Goal: Task Accomplishment & Management: Manage account settings

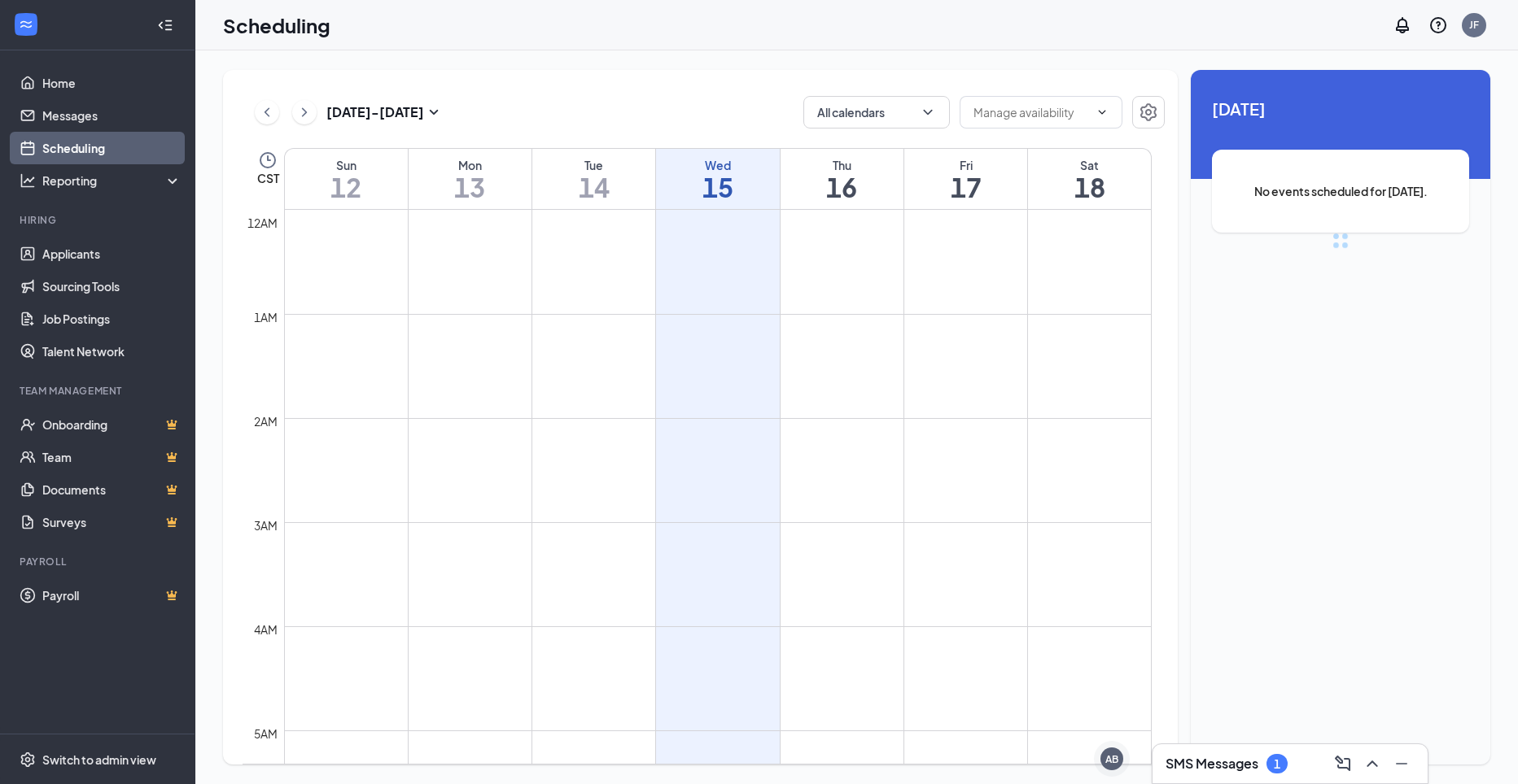
scroll to position [800, 0]
click at [1266, 759] on div "SMS Messages 1" at bounding box center [1226, 764] width 122 height 19
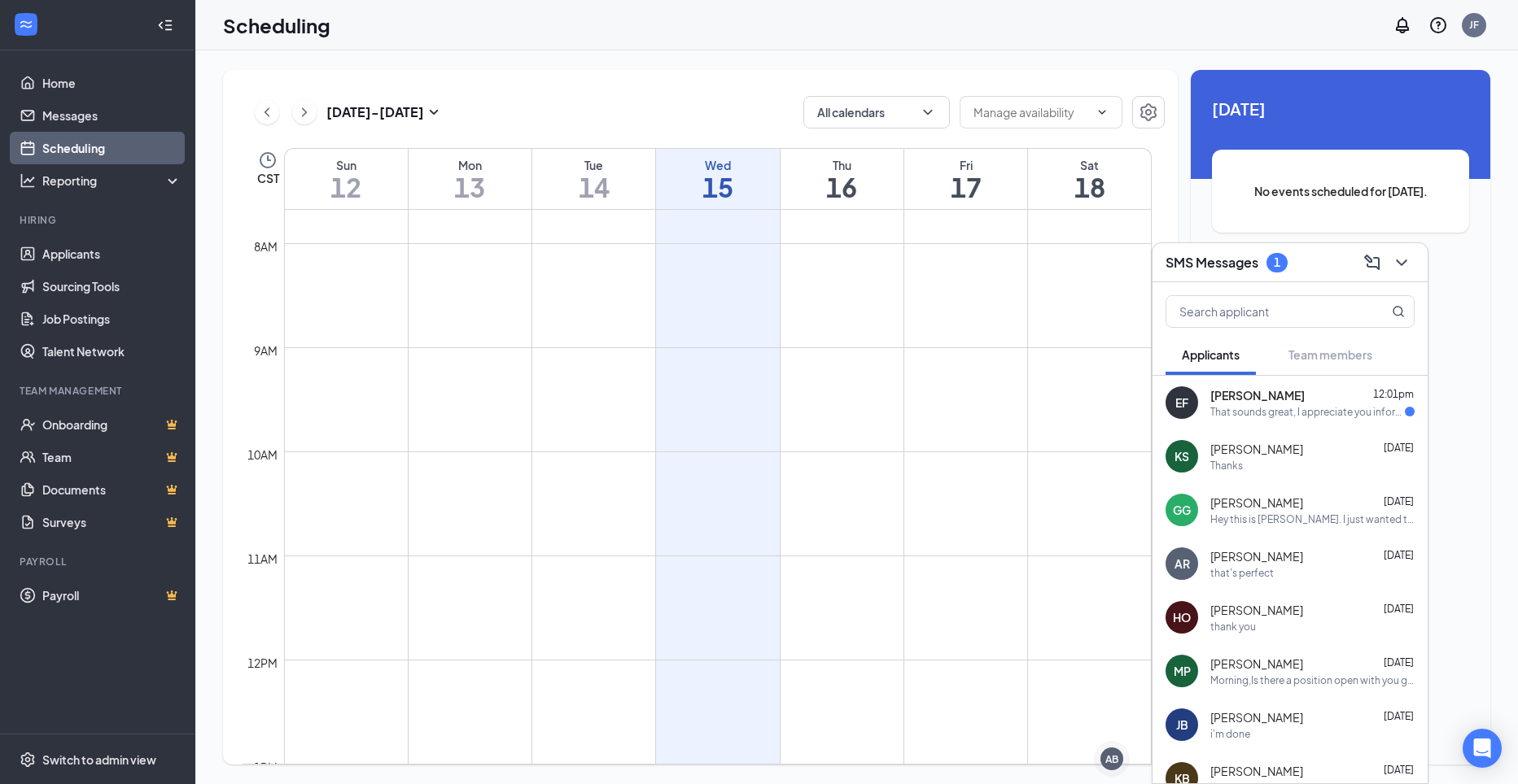
click at [1261, 422] on div "EF Ethan Fisher 12:01pm That sounds great, I appreciate you informing me." at bounding box center [1289, 402] width 275 height 53
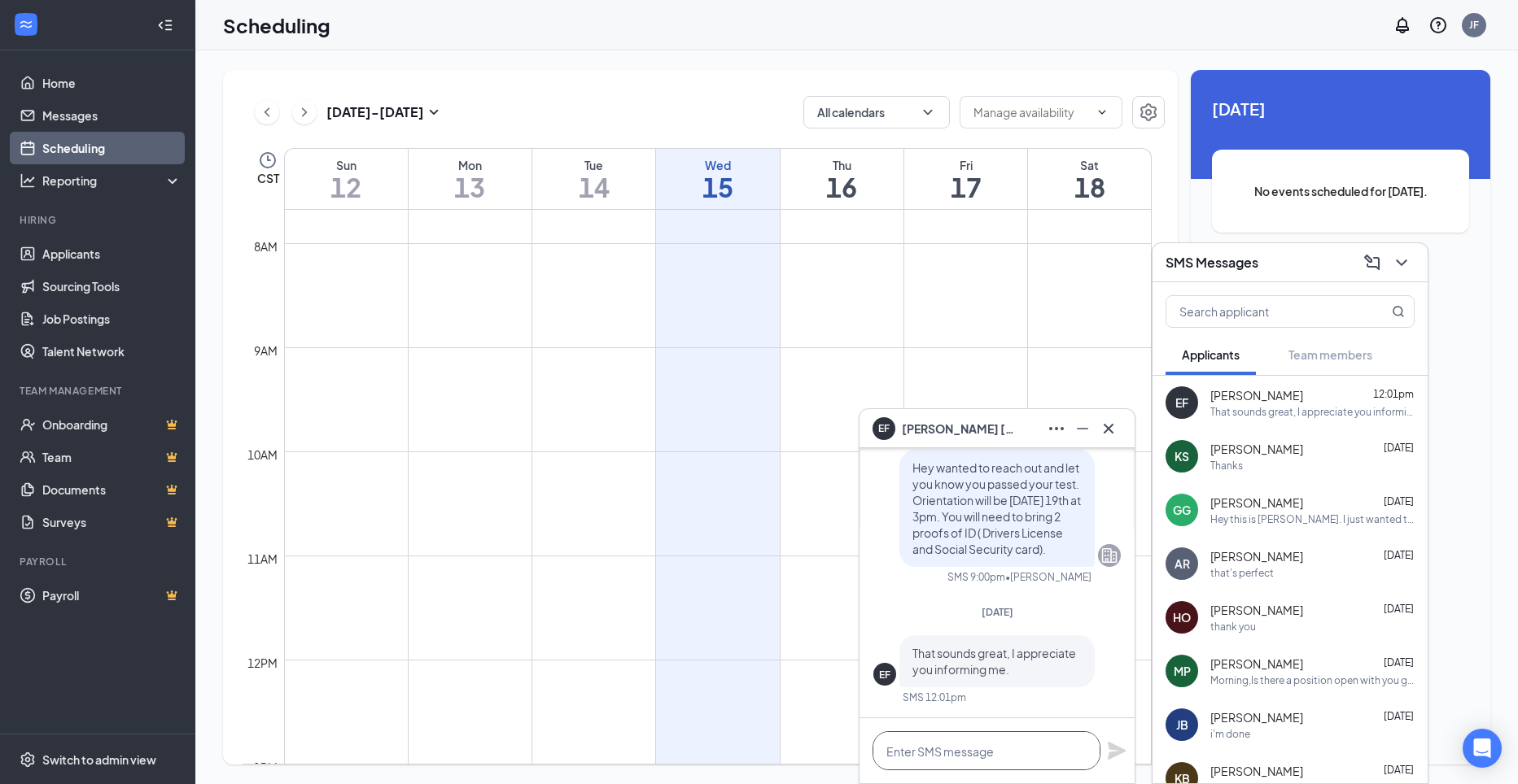
click at [941, 762] on textarea at bounding box center [986, 751] width 228 height 39
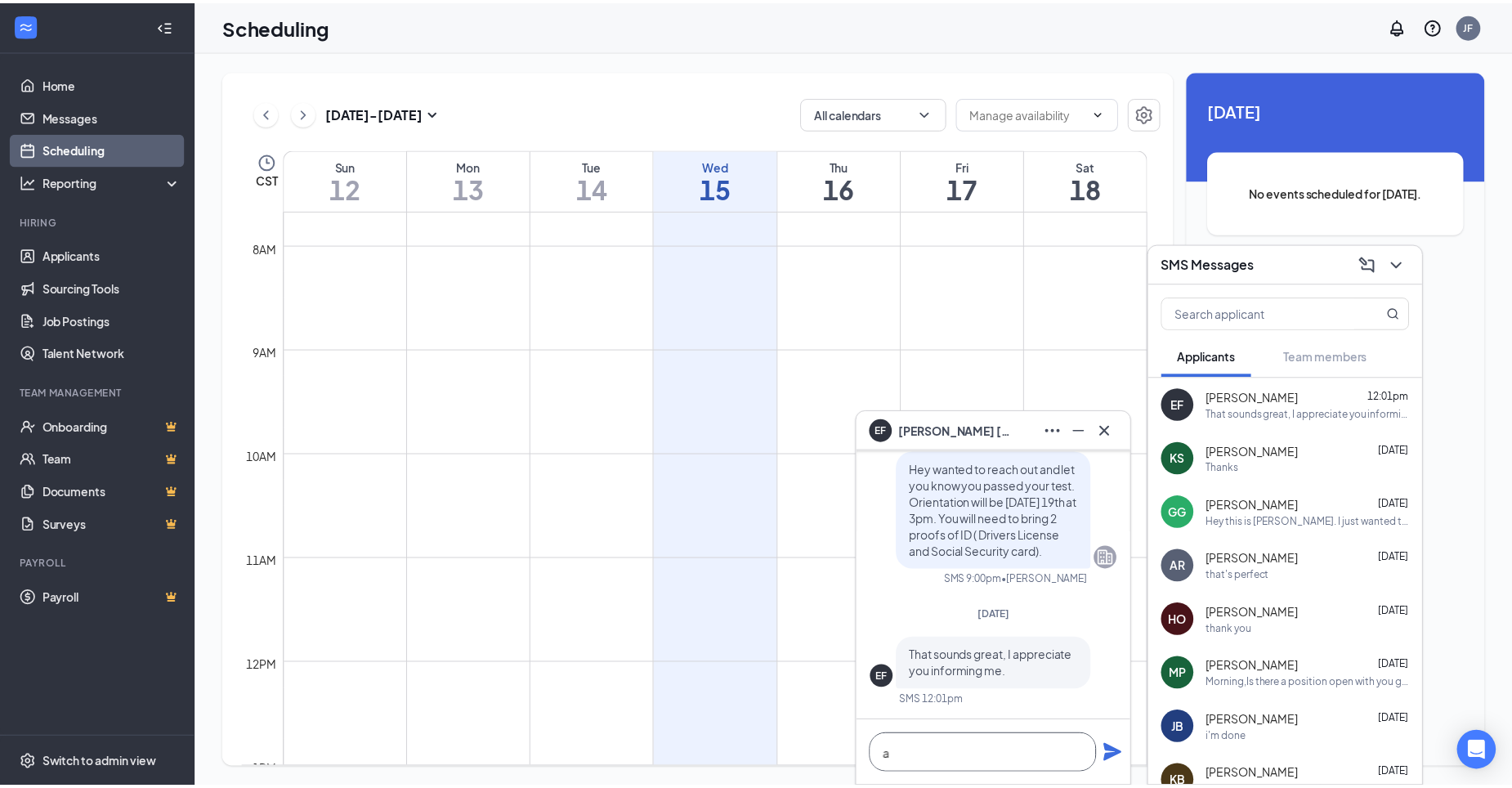
scroll to position [1, 0]
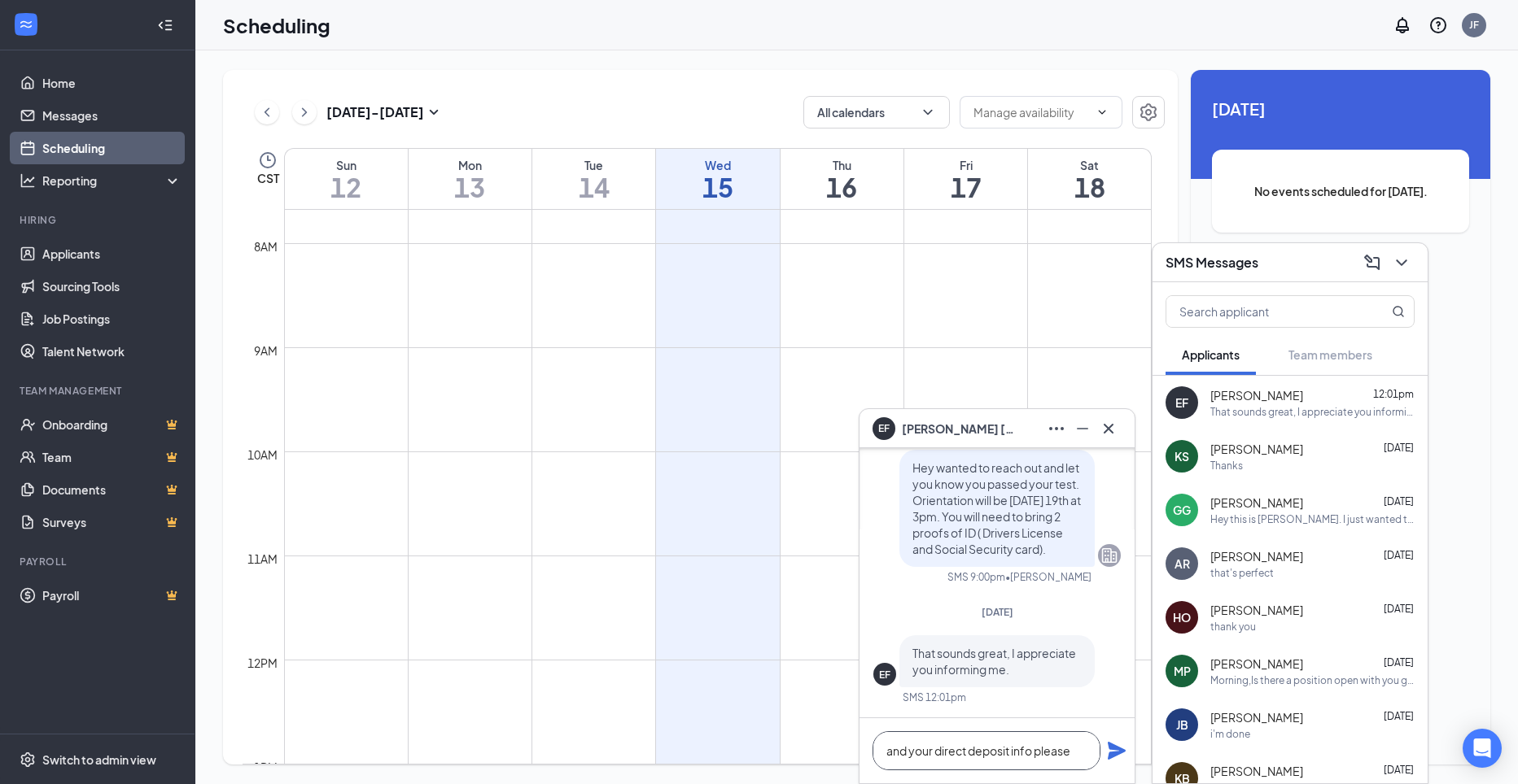
type textarea "and your direct deposit info please"
click at [1115, 754] on icon "Plane" at bounding box center [1116, 751] width 17 height 17
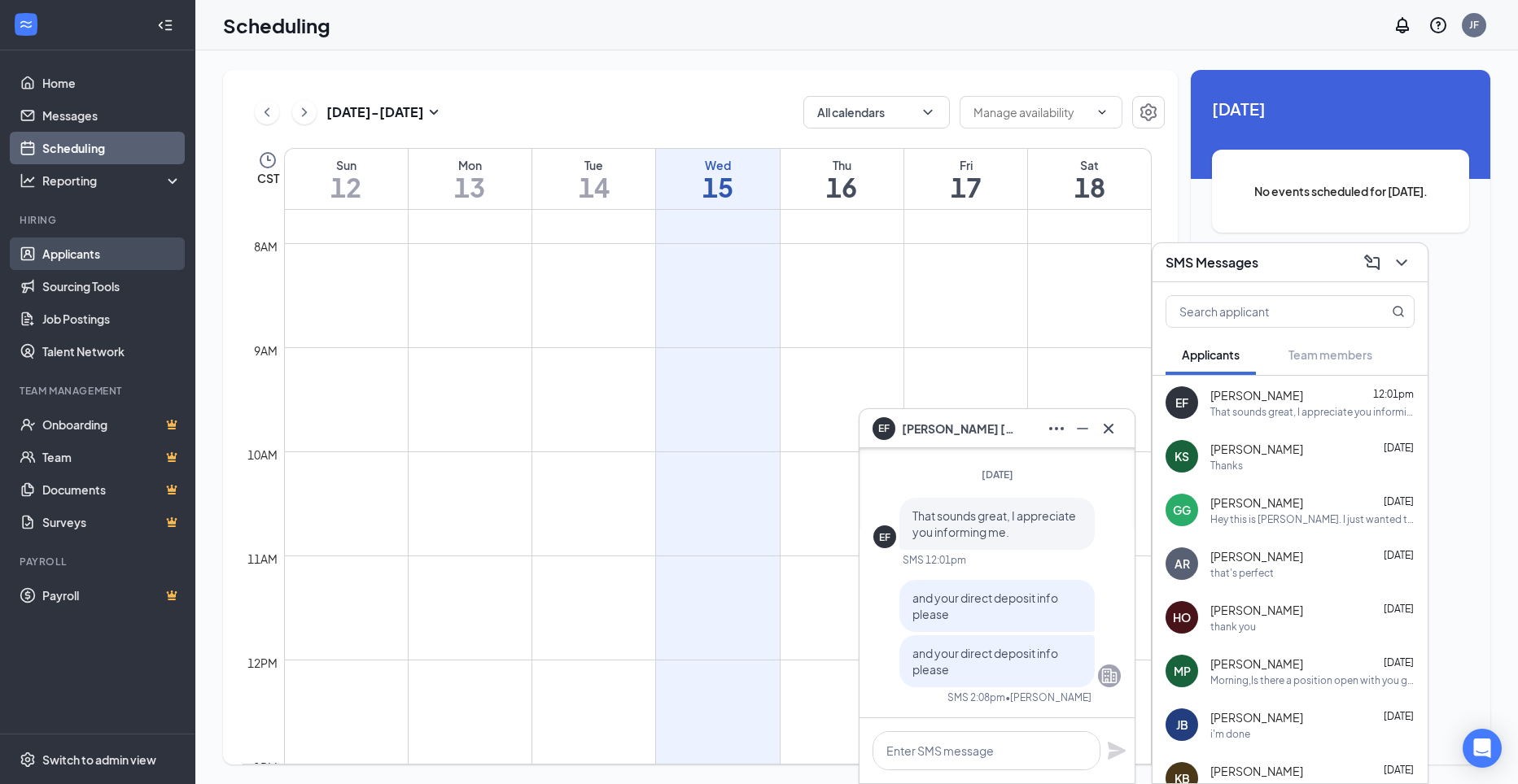
click at [76, 258] on link "Applicants" at bounding box center [111, 253] width 139 height 32
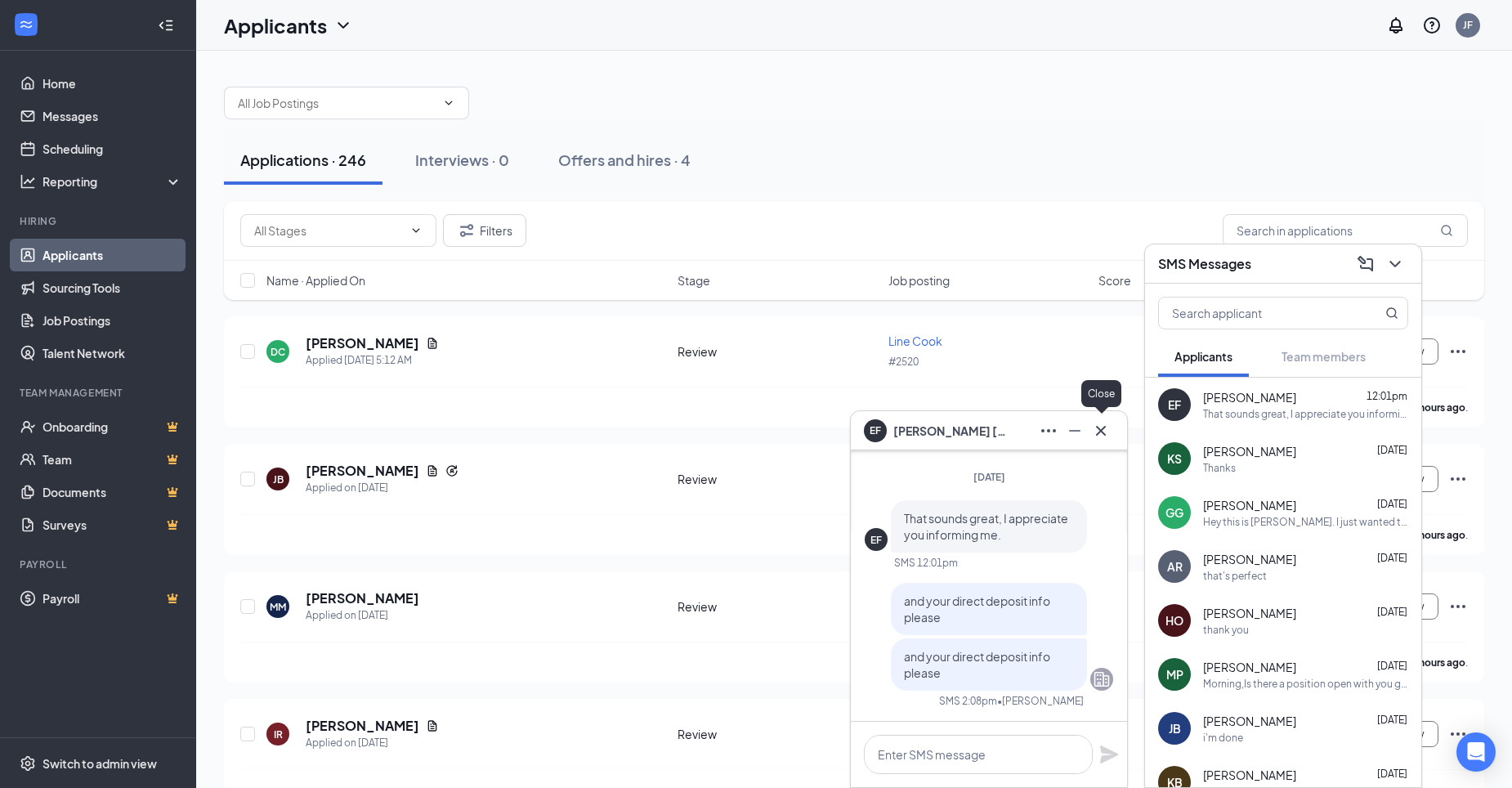
click at [1101, 437] on icon "Cross" at bounding box center [1101, 431] width 19 height 19
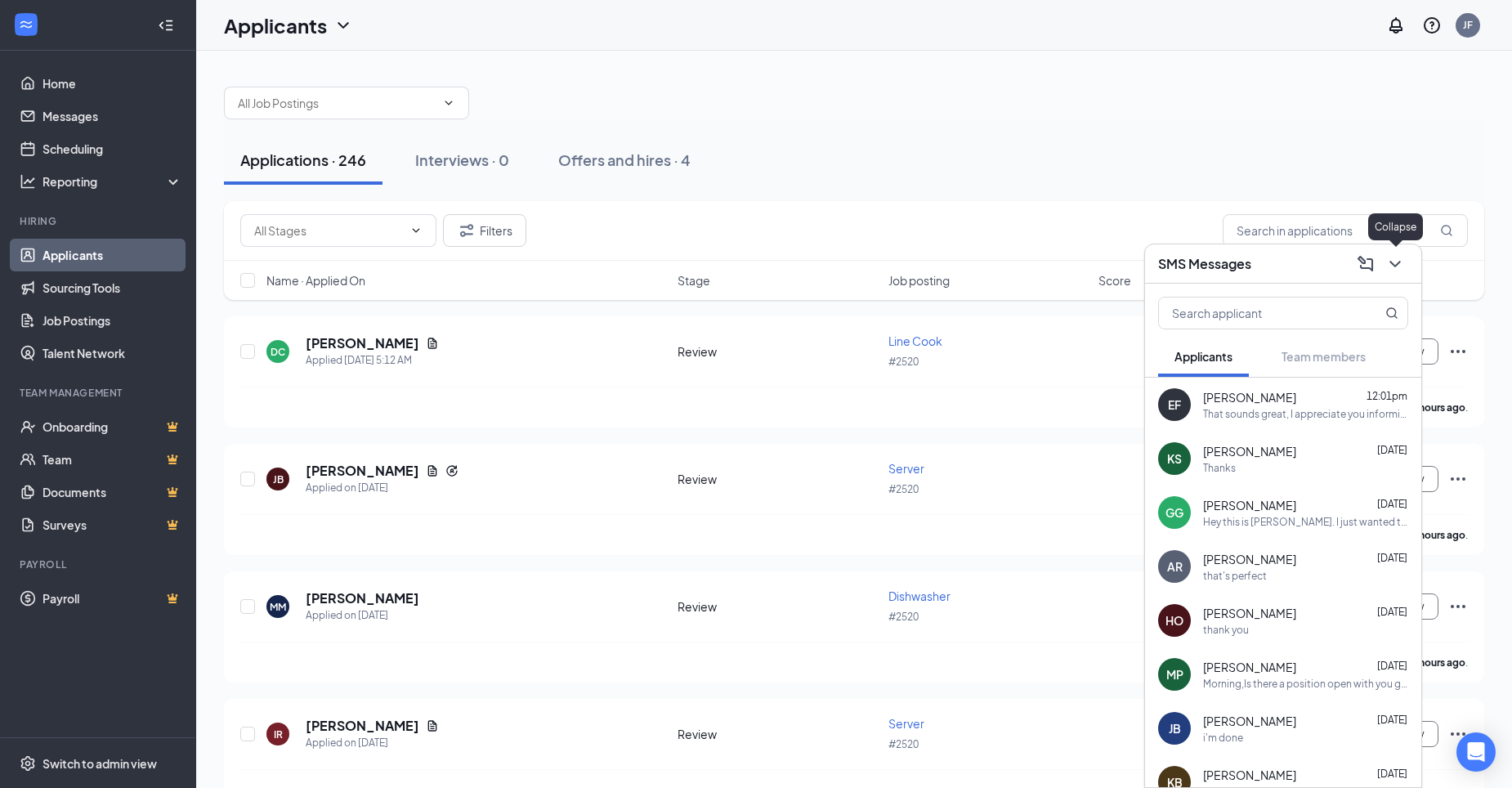
click at [1392, 267] on icon "ChevronDown" at bounding box center [1394, 264] width 19 height 19
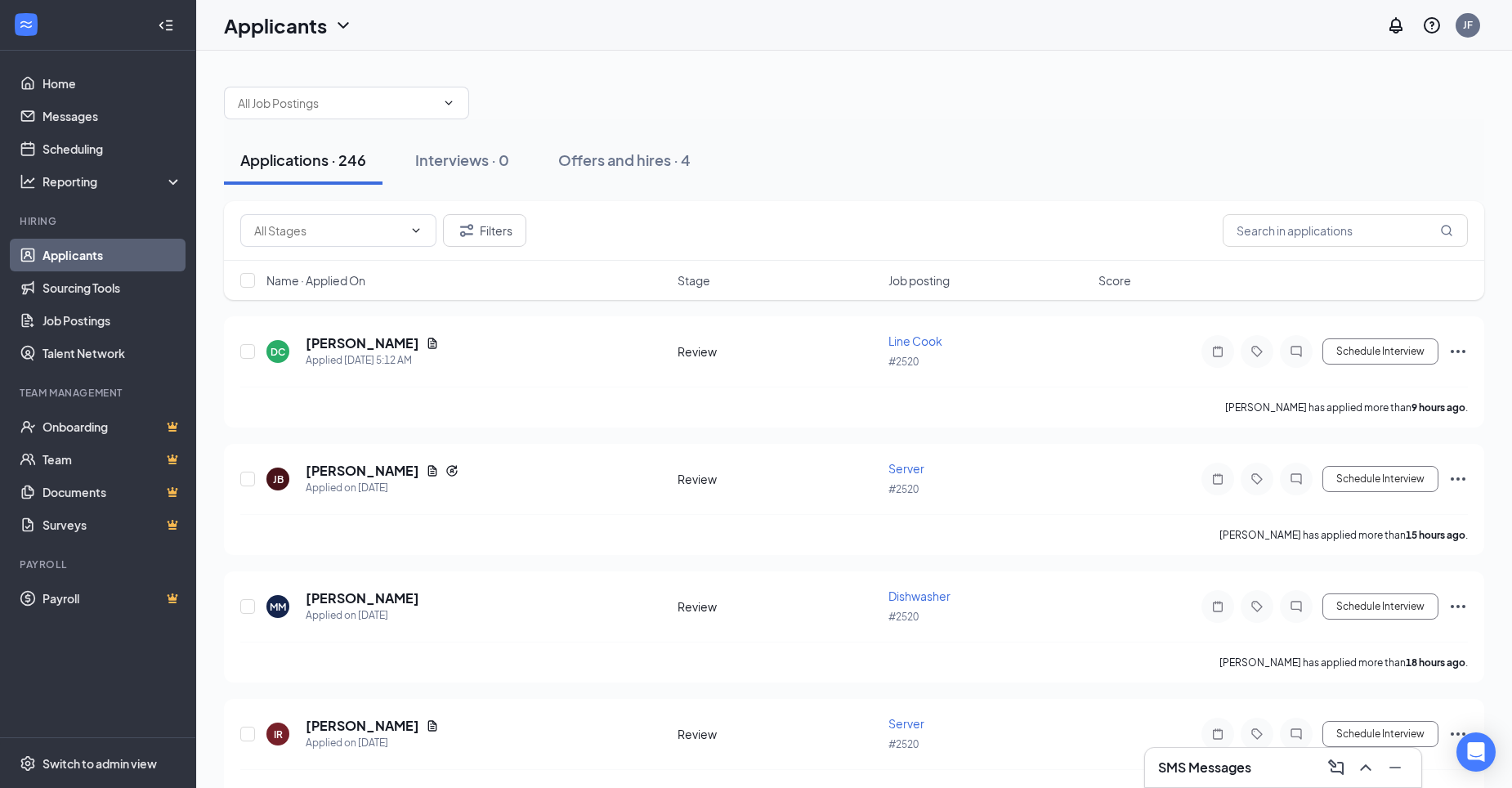
click at [1232, 777] on div "SMS Messages" at bounding box center [1282, 768] width 250 height 26
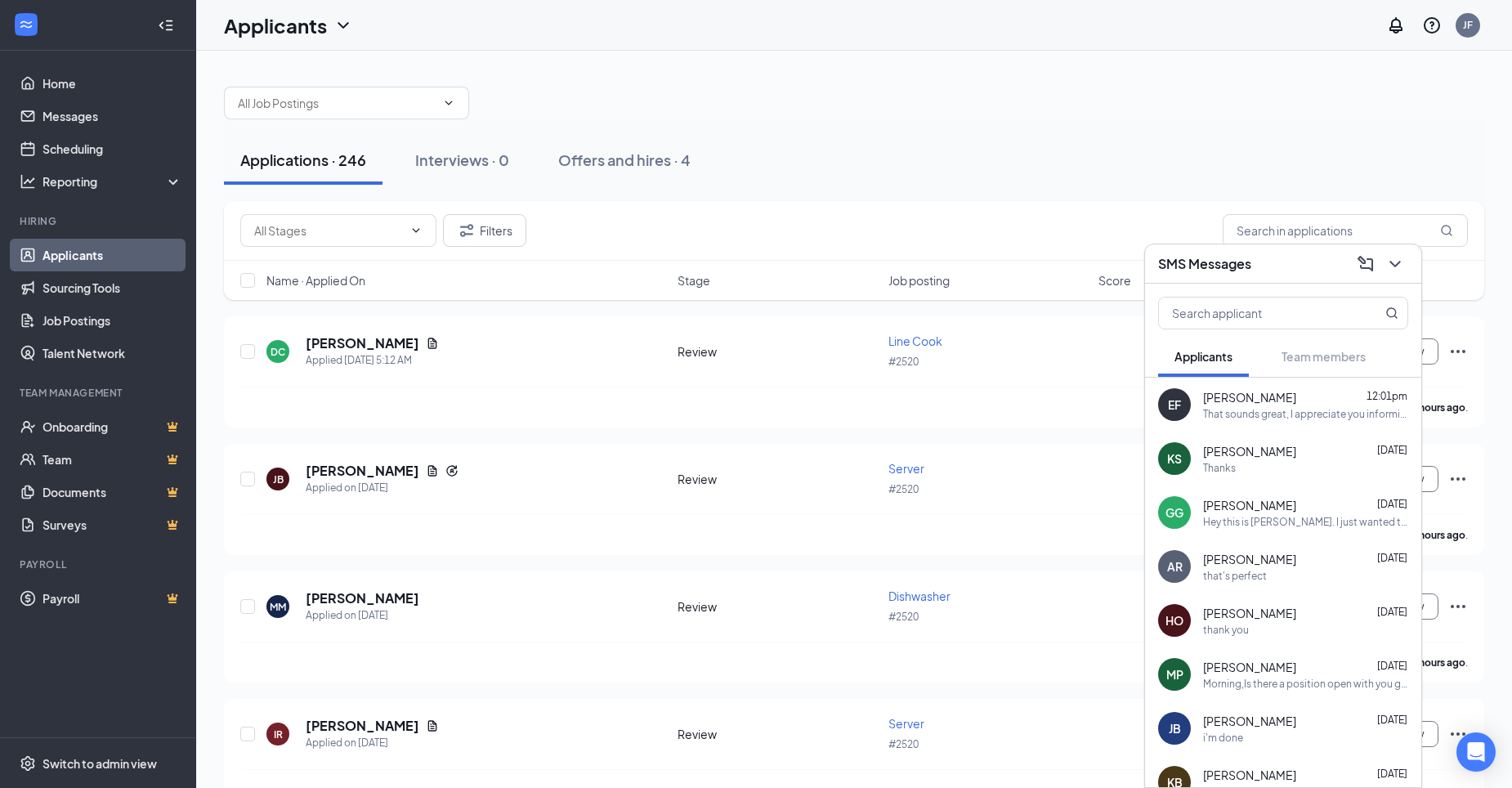
click at [1228, 396] on span "[PERSON_NAME]" at bounding box center [1250, 398] width 93 height 17
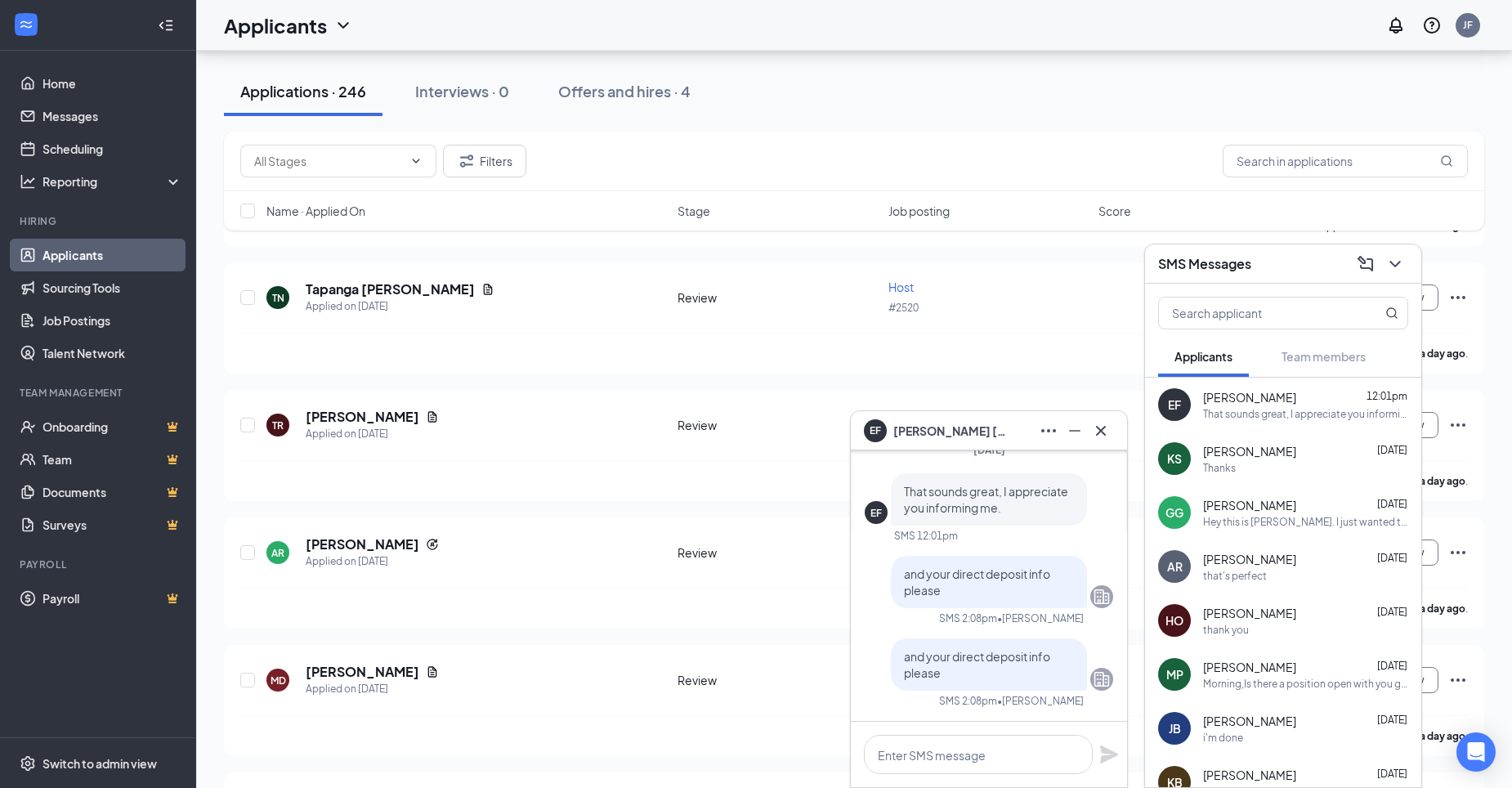
scroll to position [572, 0]
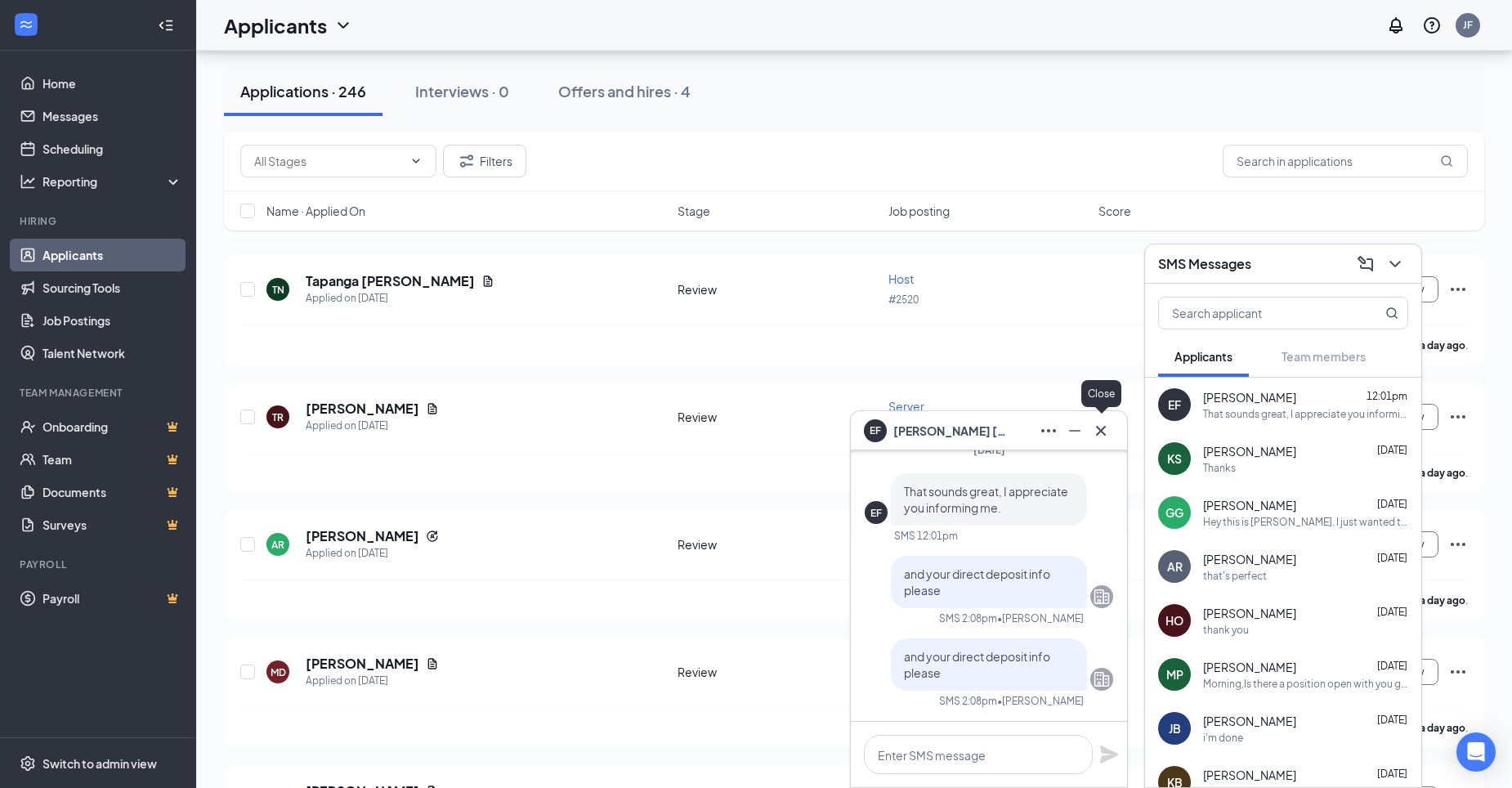
click at [1100, 439] on icon "Cross" at bounding box center [1101, 431] width 19 height 19
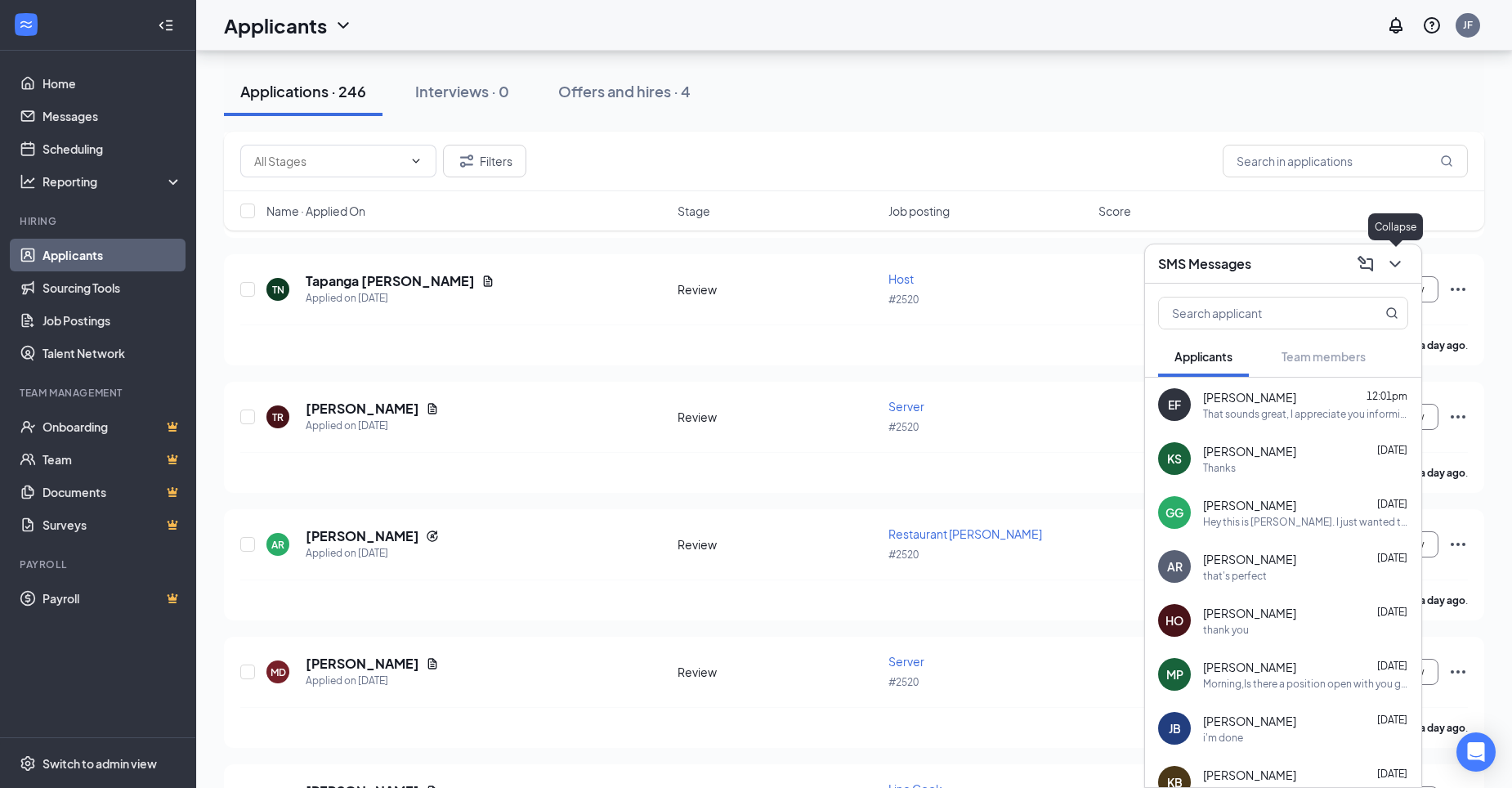
click at [1402, 261] on icon "ChevronDown" at bounding box center [1394, 264] width 19 height 19
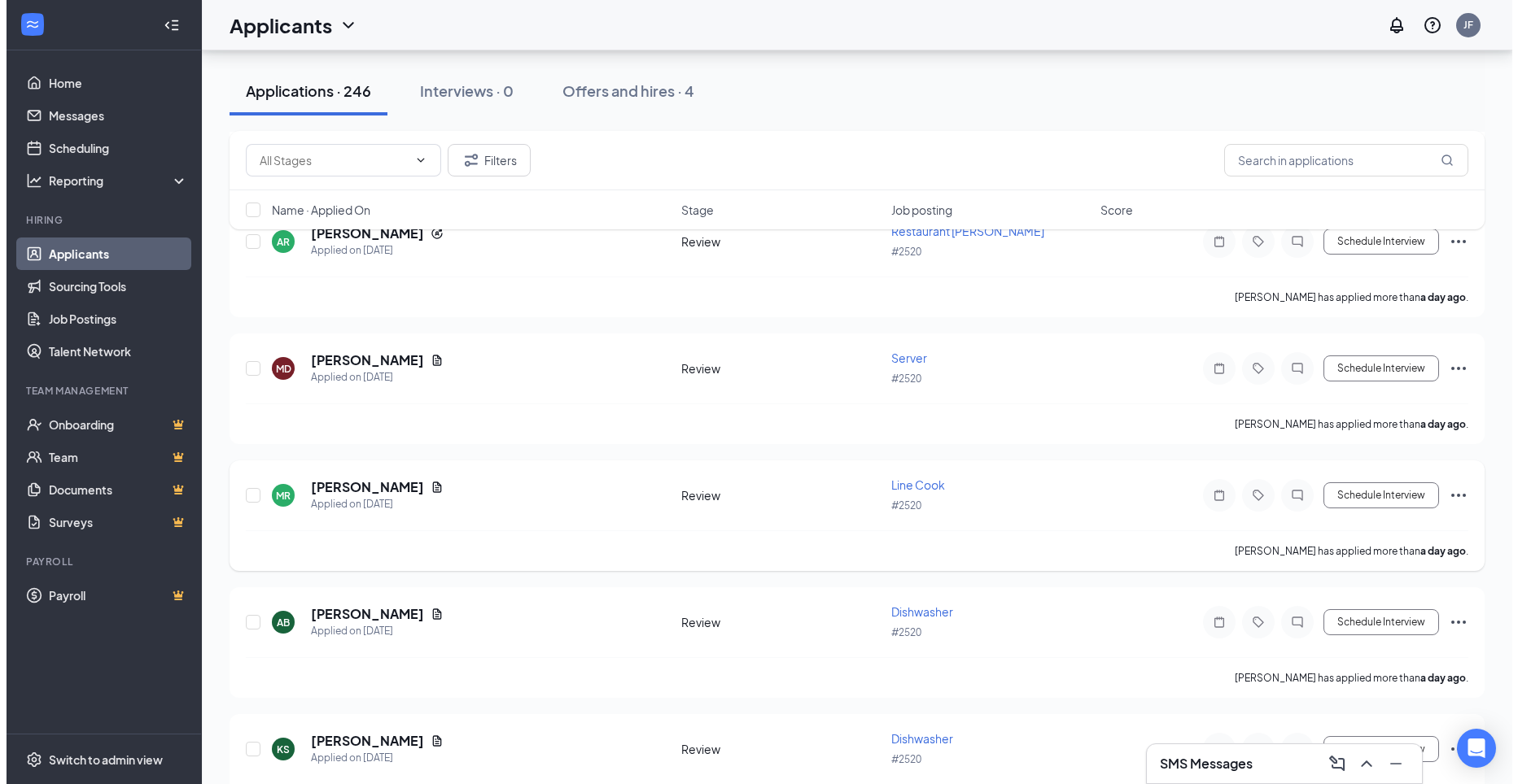
scroll to position [1057, 0]
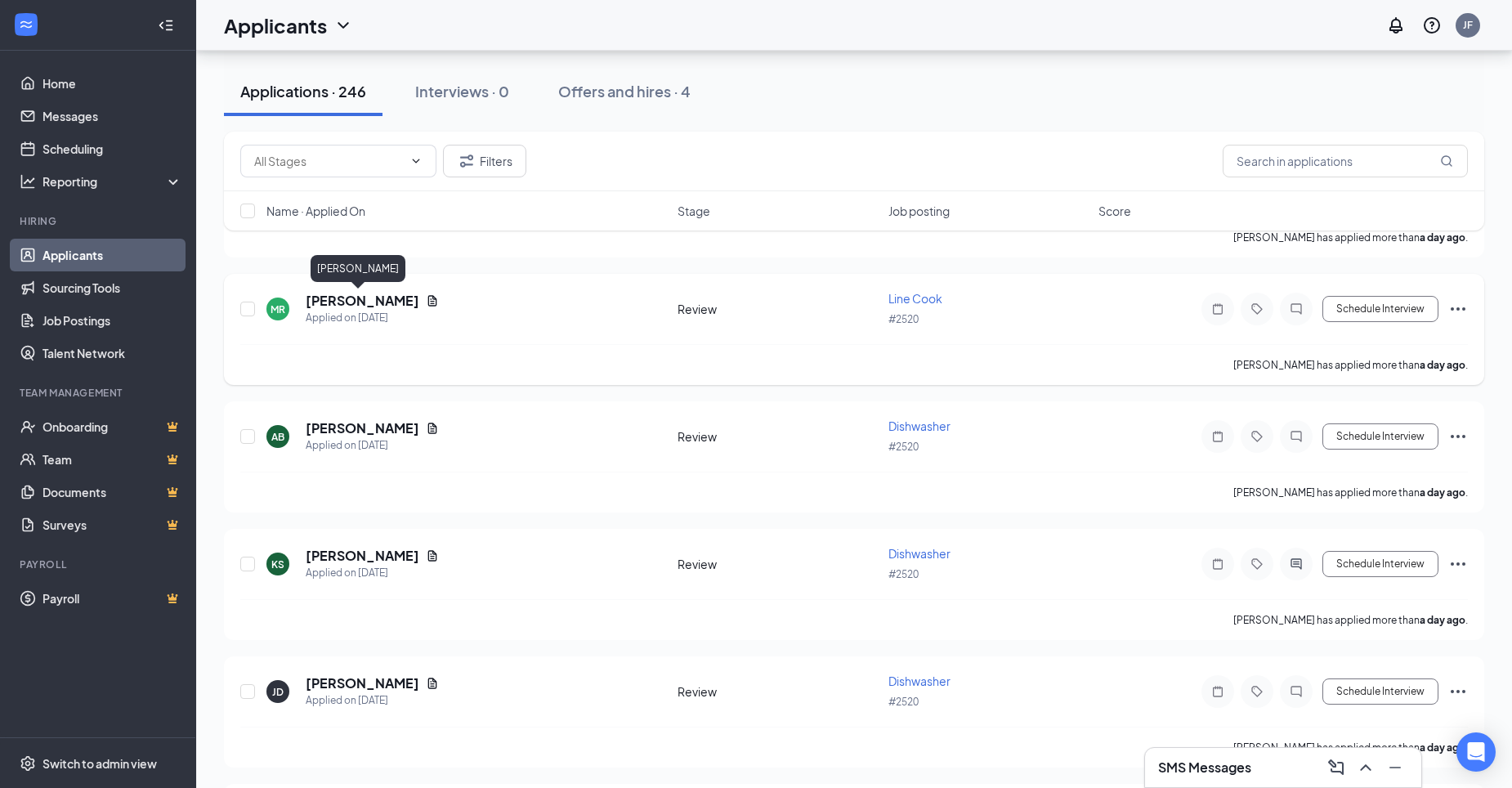
click at [345, 306] on h5 "[PERSON_NAME]" at bounding box center [362, 301] width 114 height 18
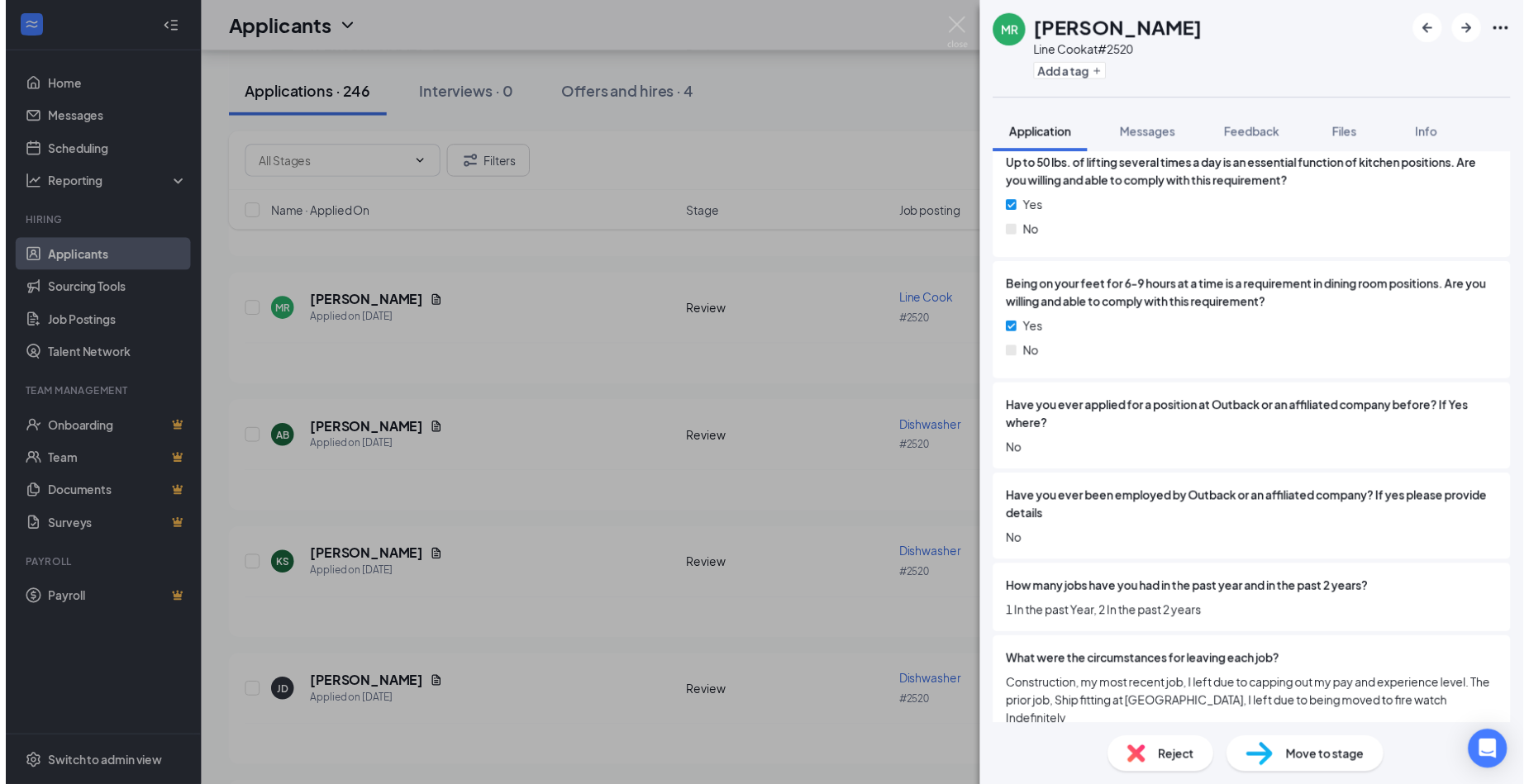
scroll to position [1736, 0]
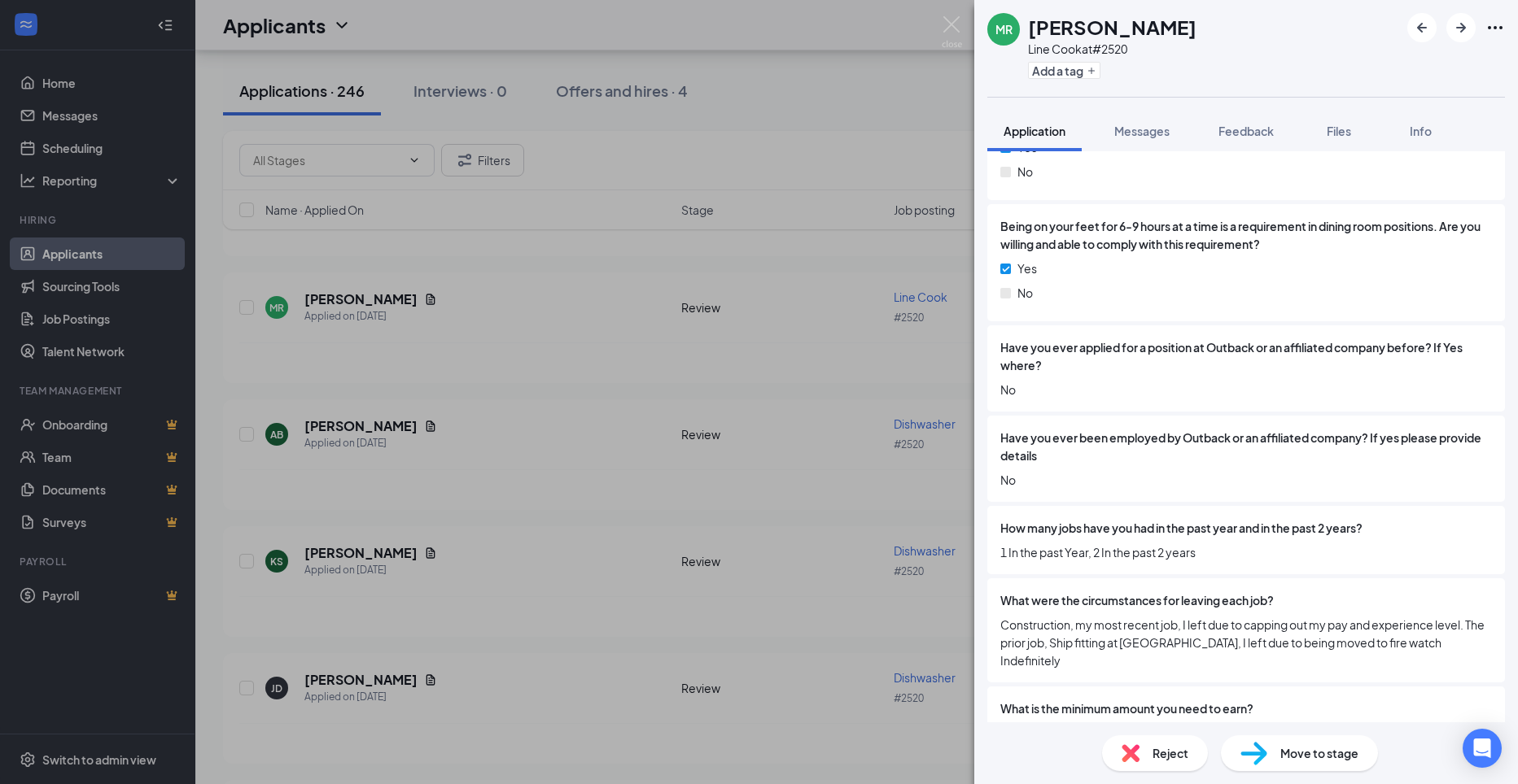
click at [954, 11] on div "MR Michael Ryan Line Cook at #2520 Add a tag Application Messages Feedback File…" at bounding box center [759, 392] width 1518 height 784
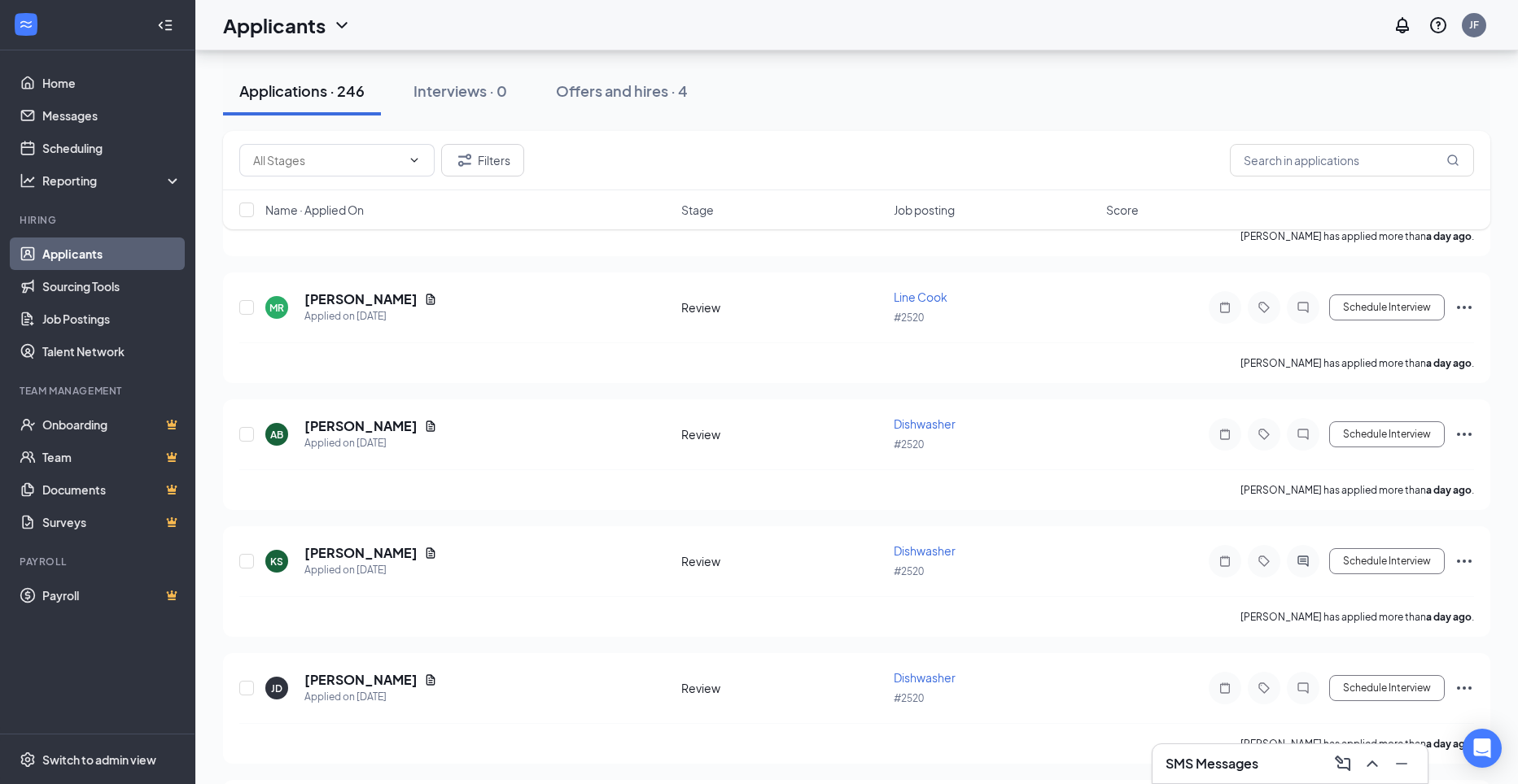
click at [954, 12] on div "Applicants JF" at bounding box center [857, 25] width 1322 height 51
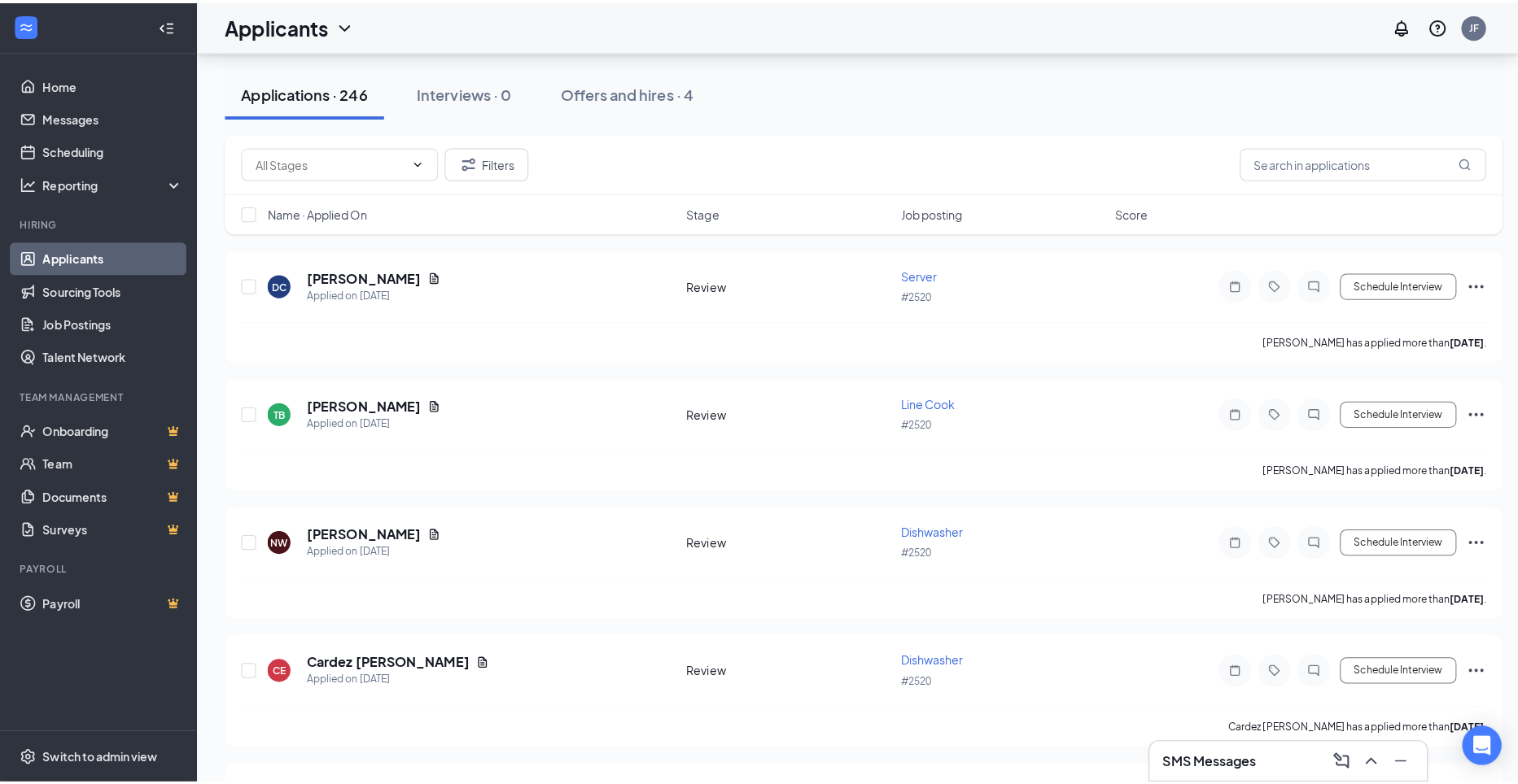
scroll to position [3010, 0]
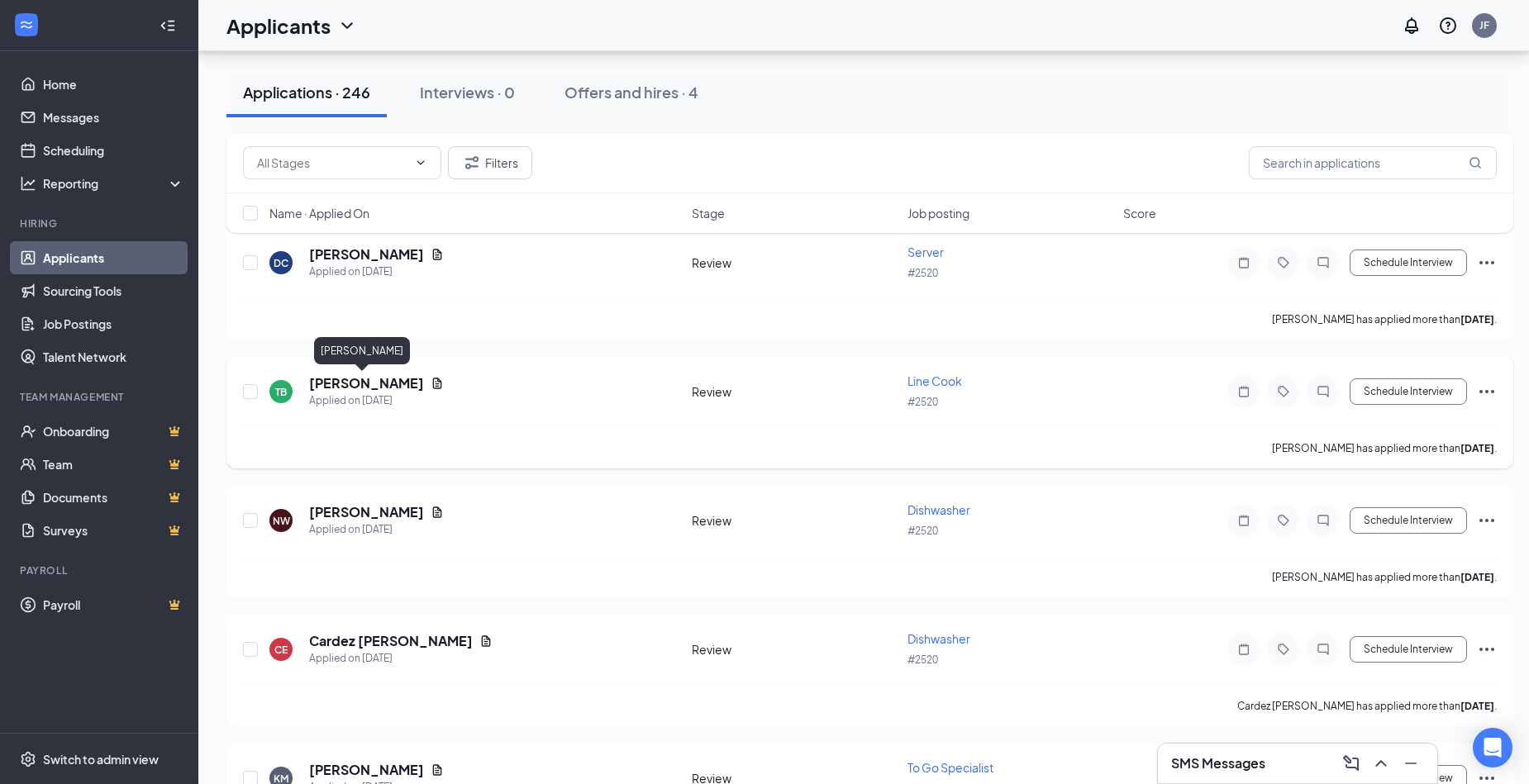
click at [315, 380] on h5 "[PERSON_NAME]" at bounding box center [366, 383] width 115 height 18
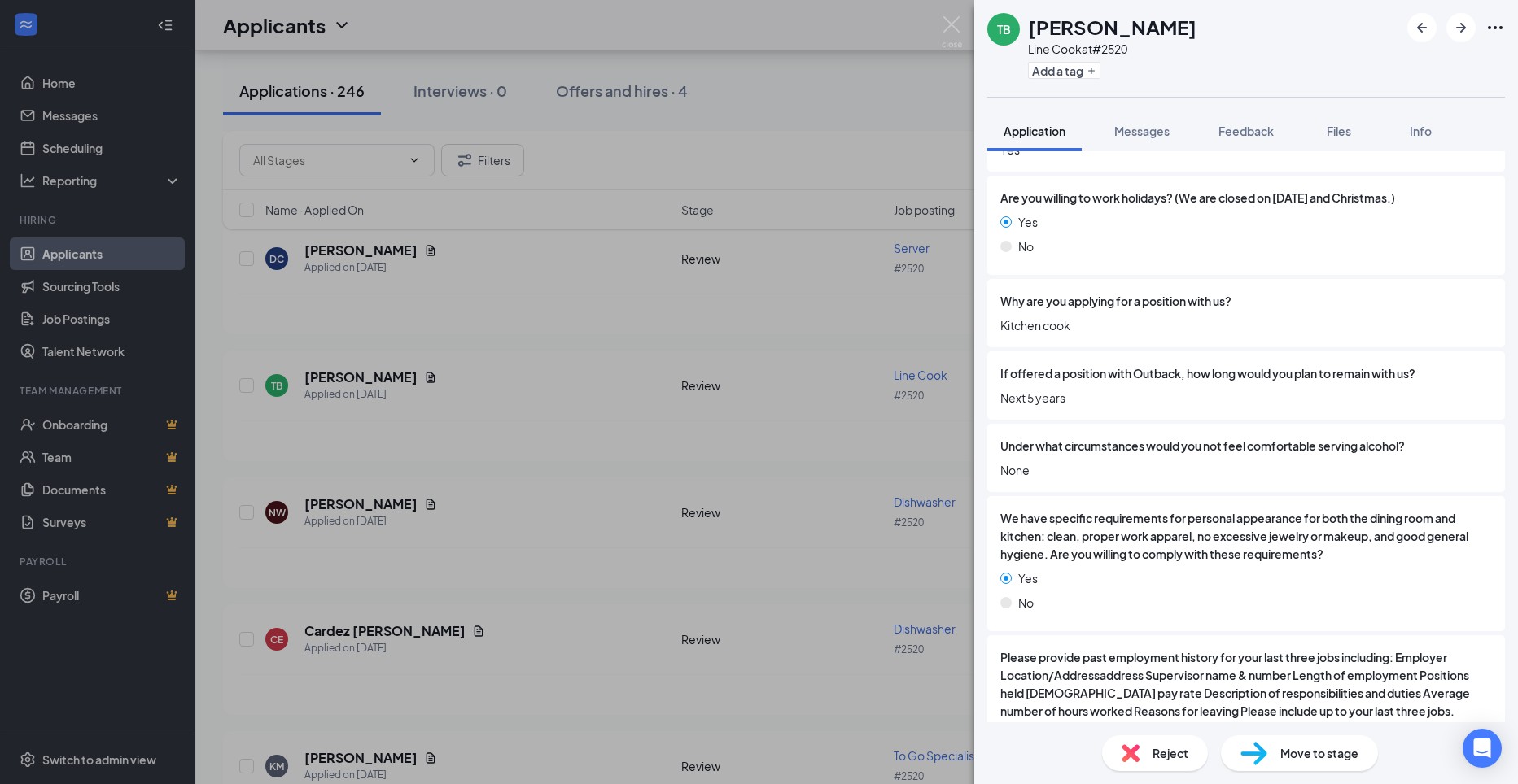
scroll to position [2882, 0]
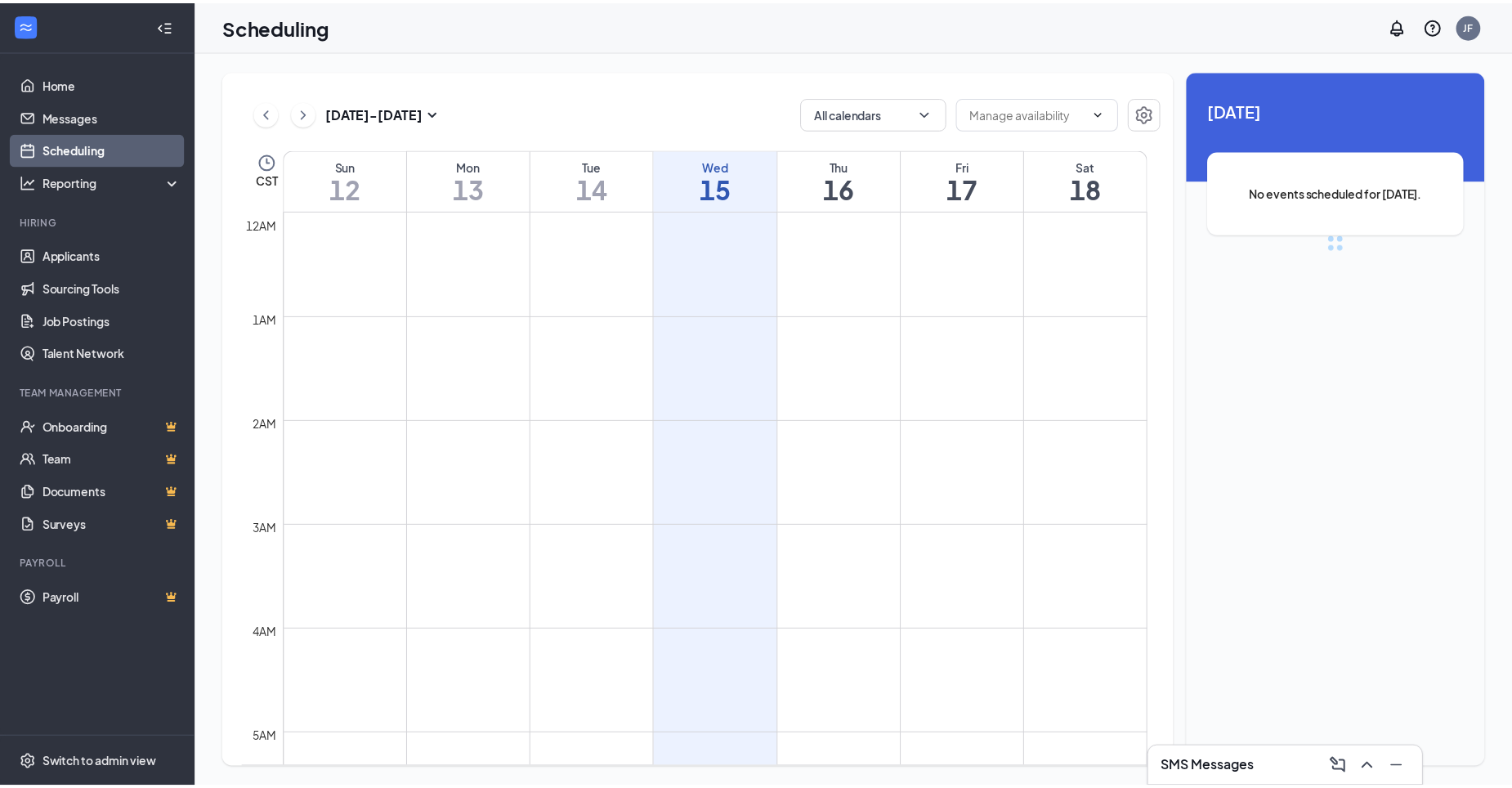
scroll to position [804, 0]
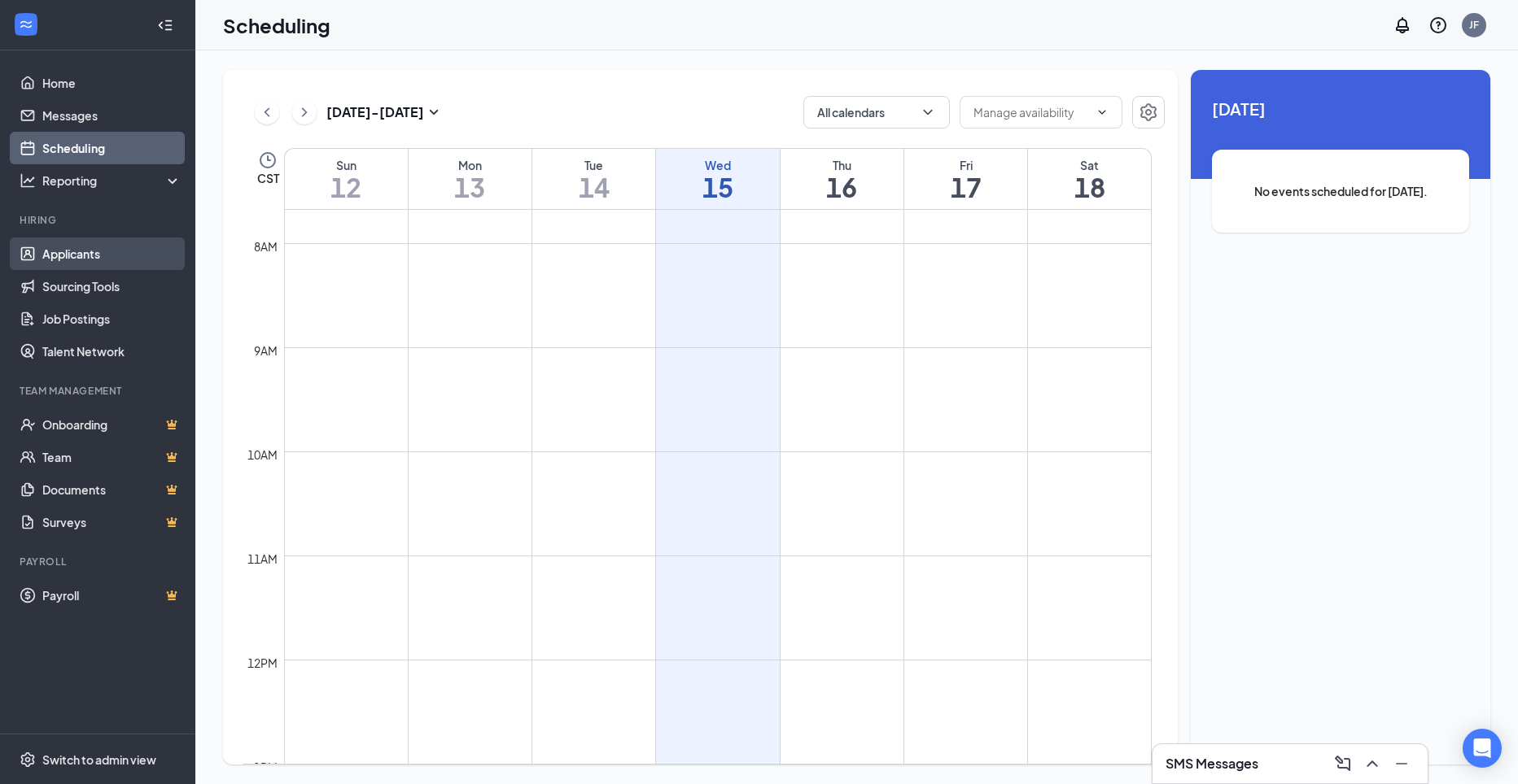
click at [90, 260] on link "Applicants" at bounding box center [111, 253] width 139 height 32
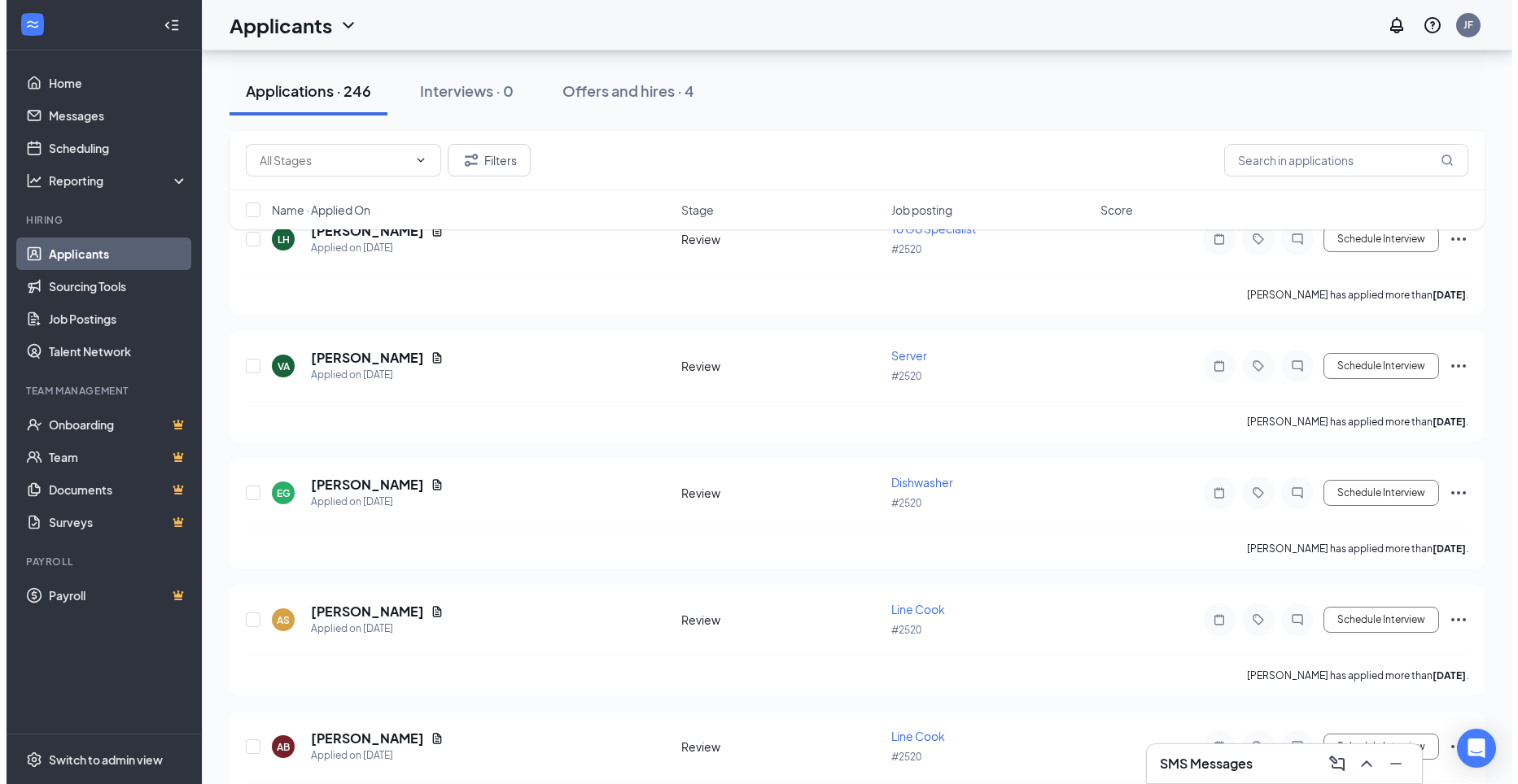
scroll to position [7159, 0]
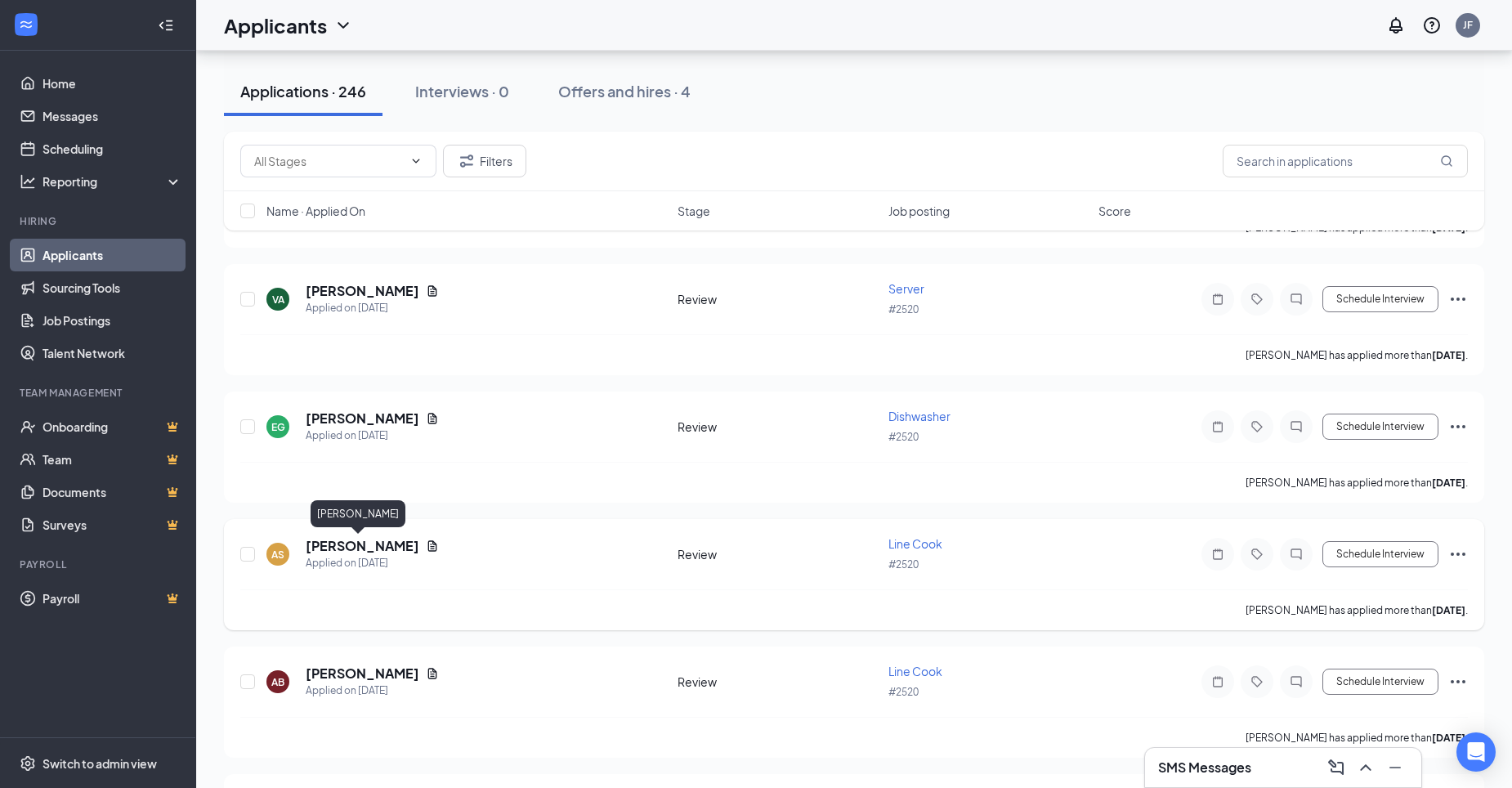
click at [349, 550] on h5 "[PERSON_NAME]" at bounding box center [362, 546] width 114 height 18
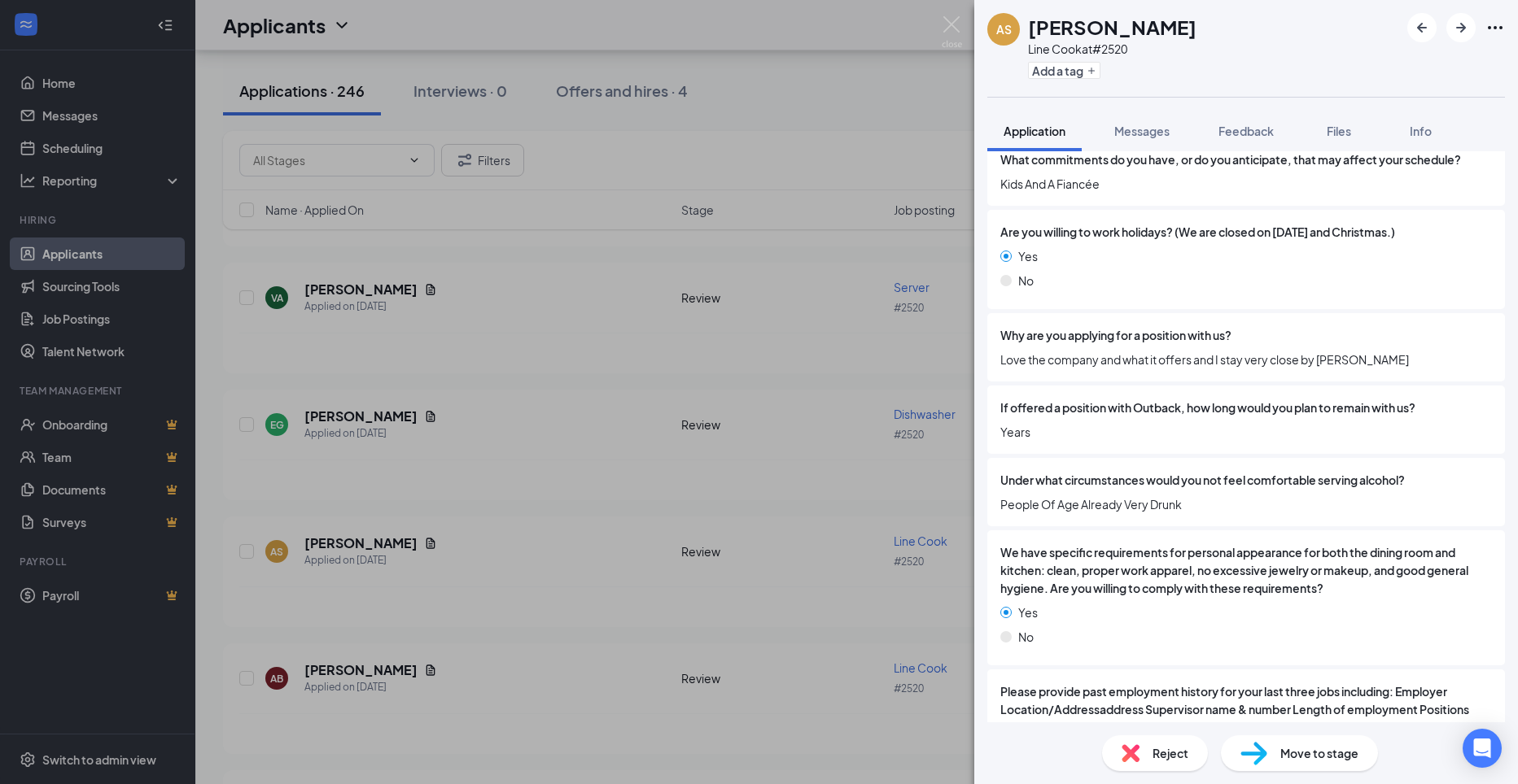
scroll to position [2882, 0]
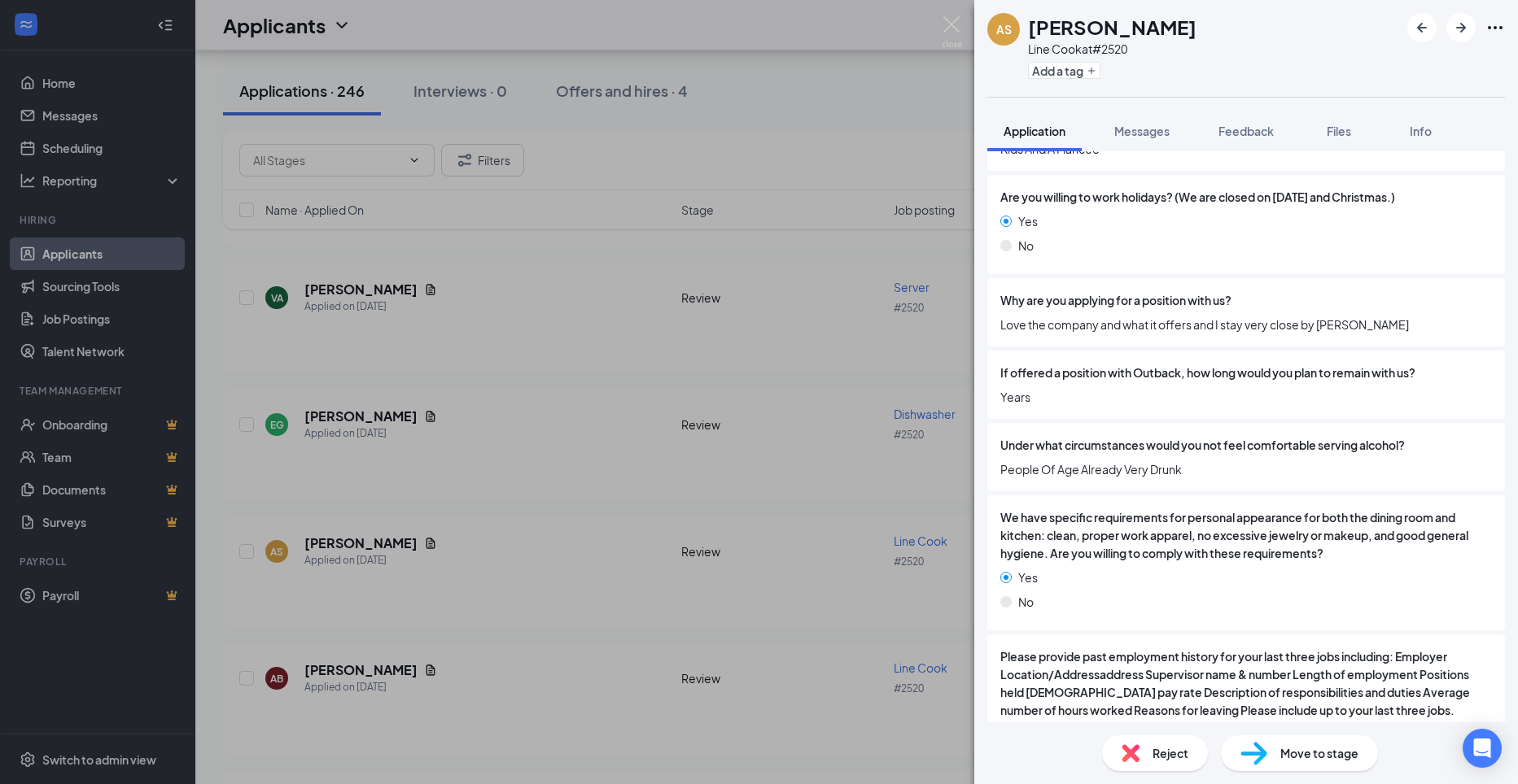
click at [947, 24] on img at bounding box center [951, 32] width 20 height 31
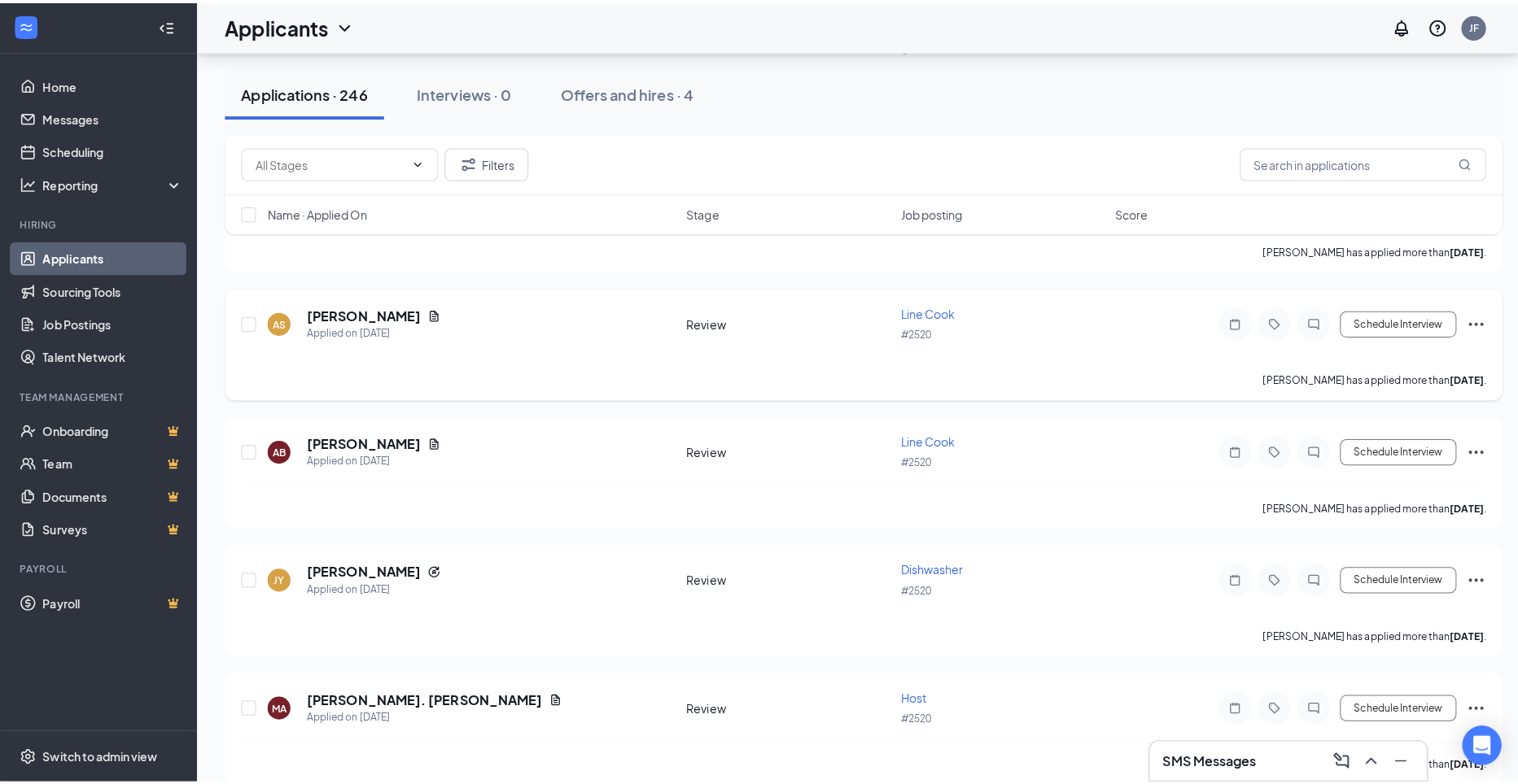
scroll to position [7403, 0]
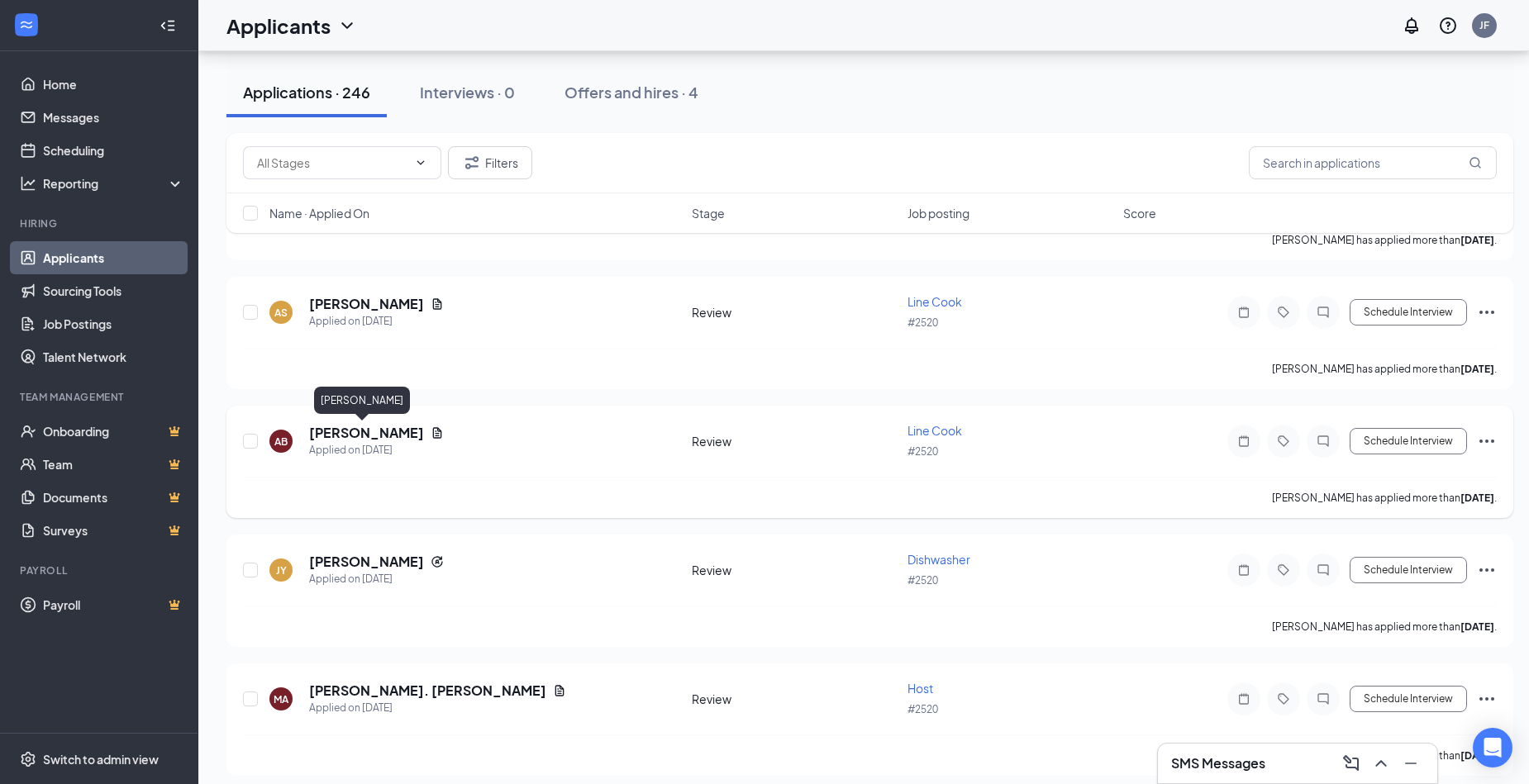
click at [338, 433] on h5 "[PERSON_NAME]" at bounding box center [366, 433] width 115 height 18
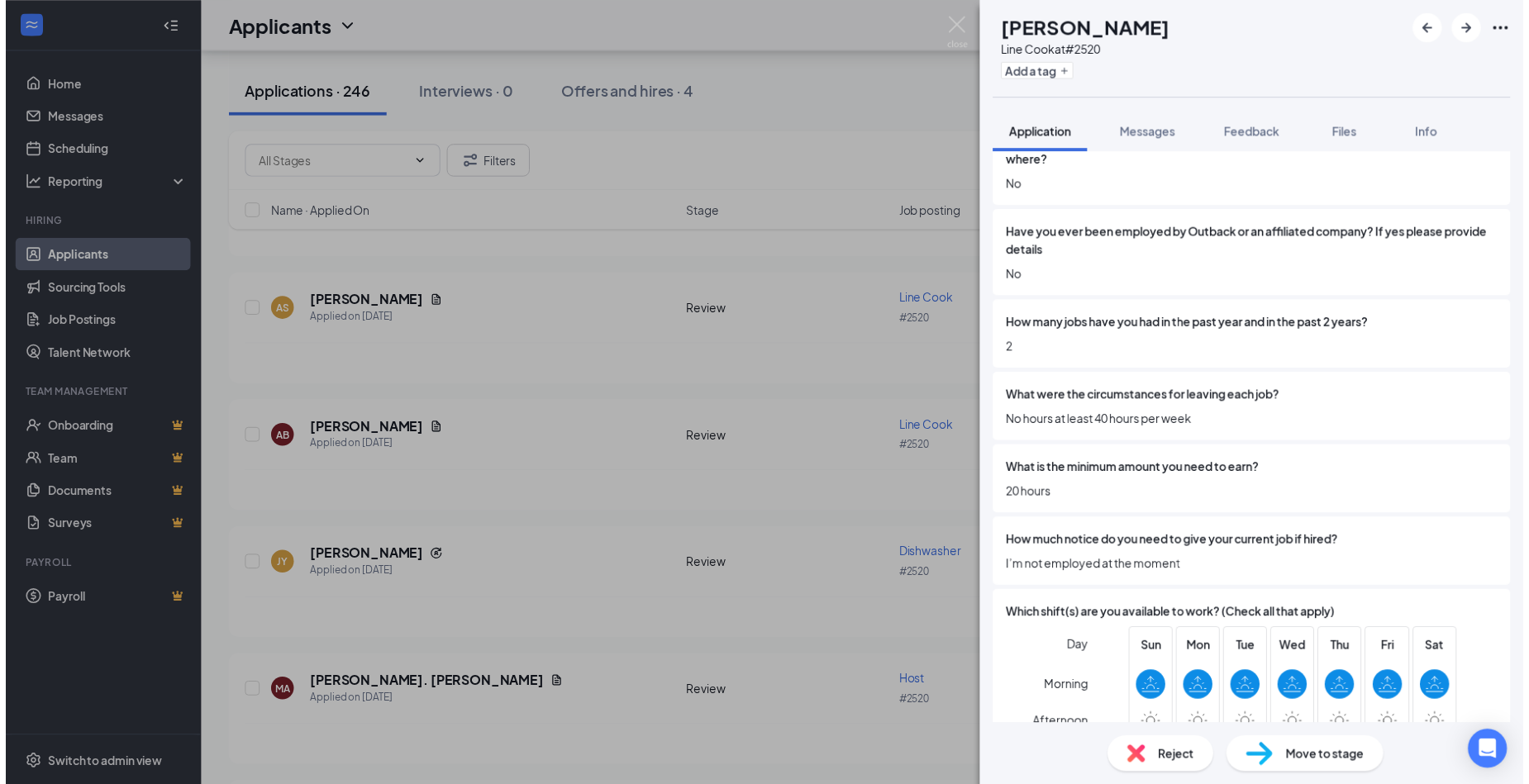
scroll to position [1983, 0]
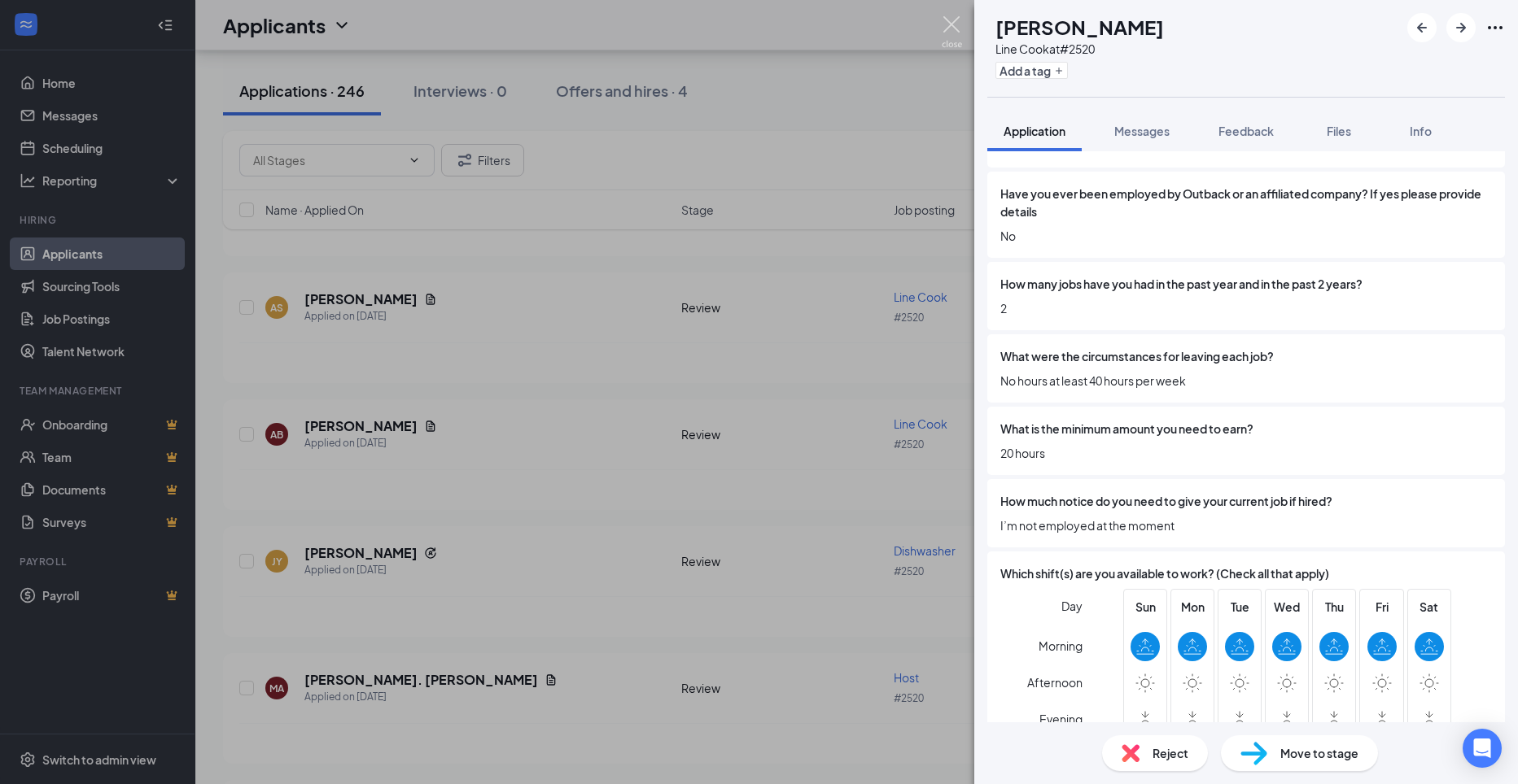
click at [950, 27] on img at bounding box center [951, 32] width 20 height 31
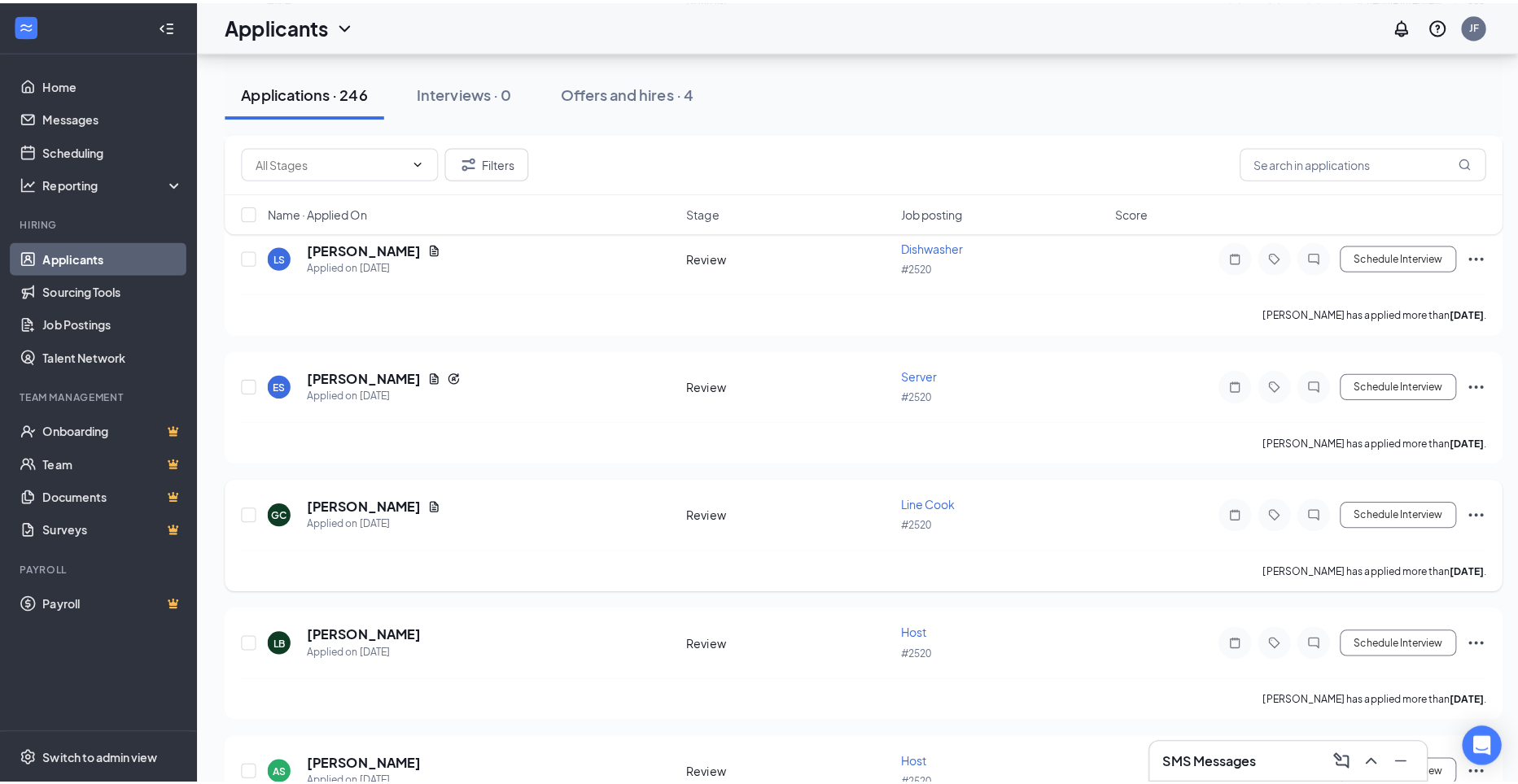
scroll to position [10250, 0]
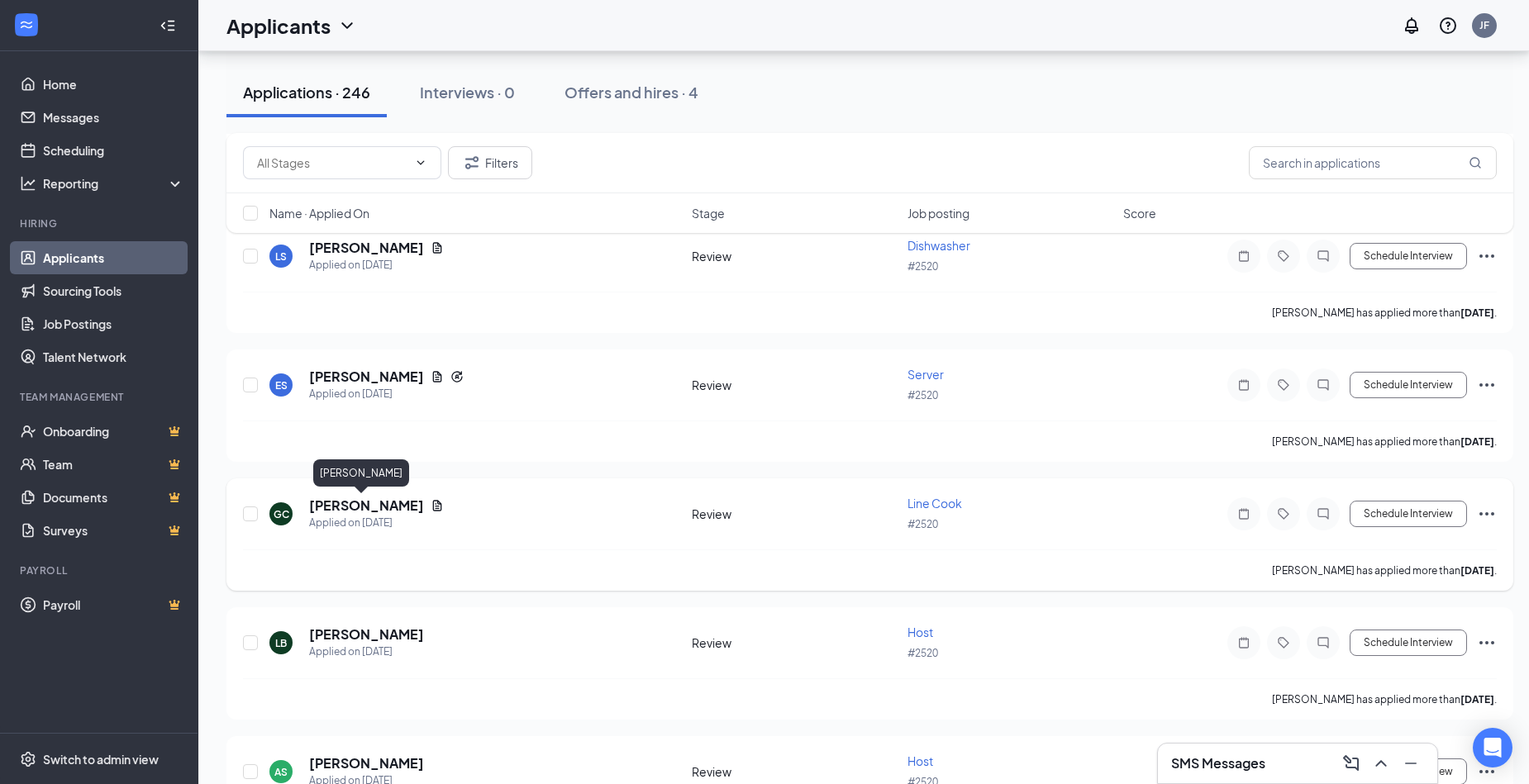
click at [329, 509] on h5 "[PERSON_NAME]" at bounding box center [366, 506] width 115 height 18
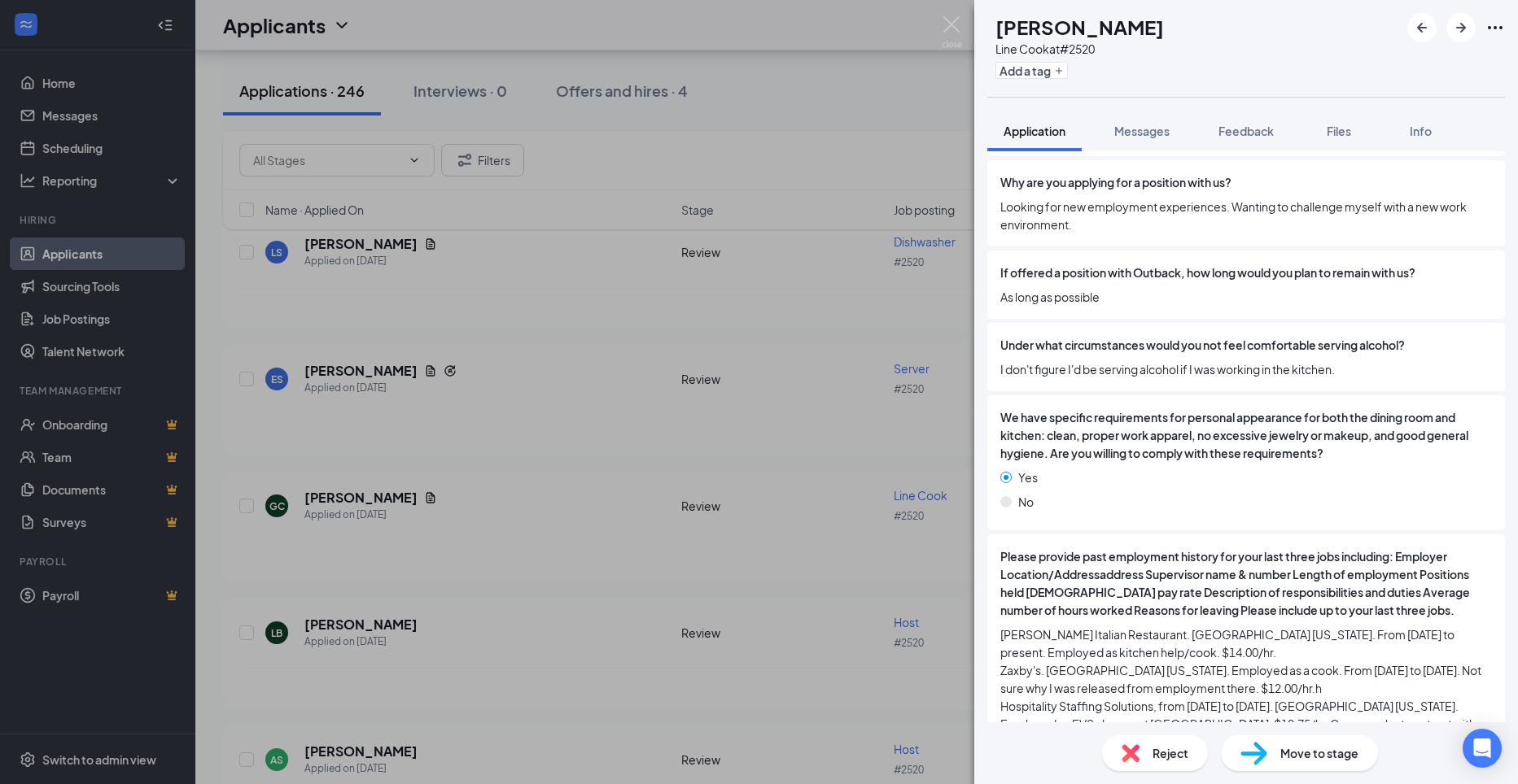
scroll to position [3089, 0]
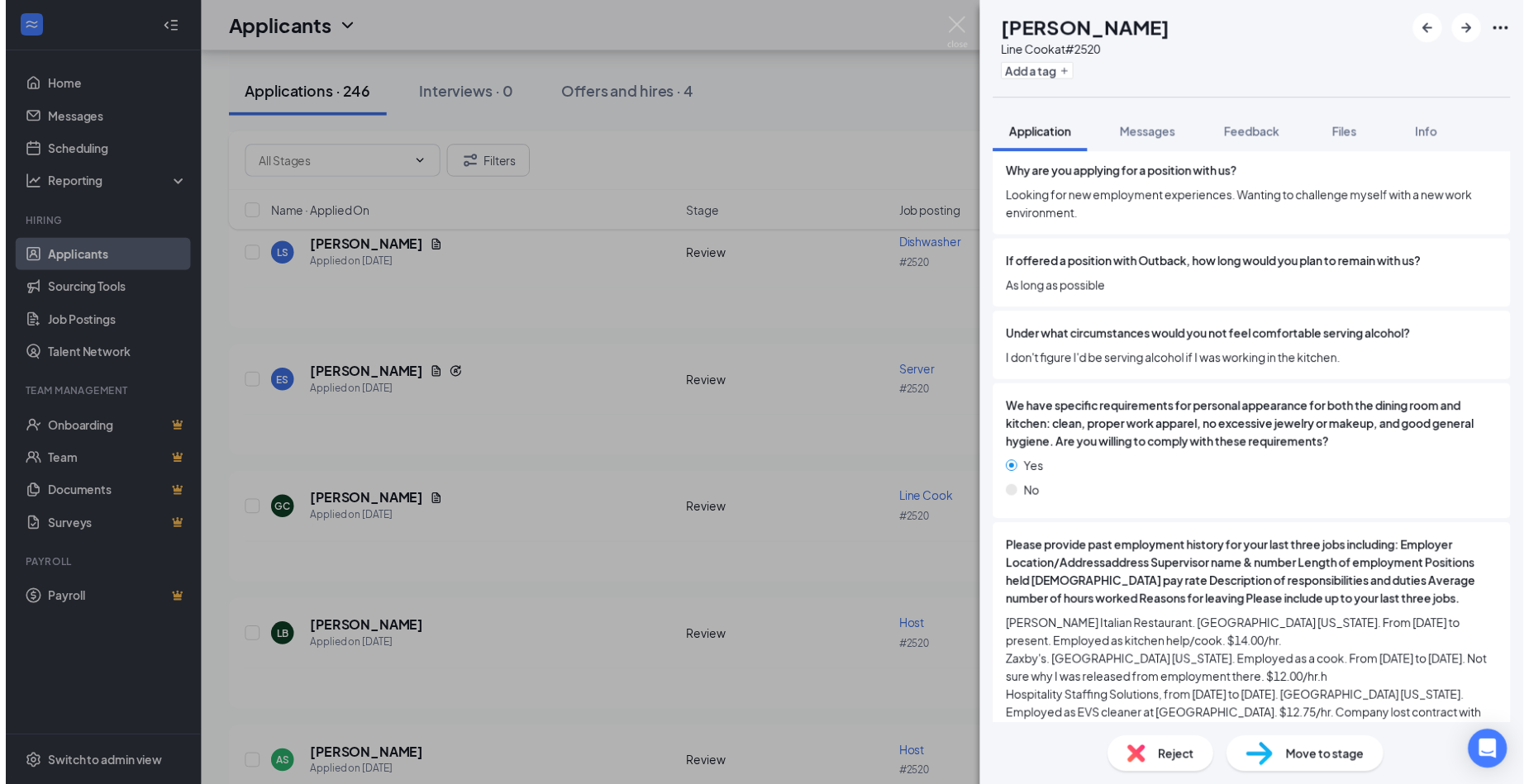
scroll to position [3132, 0]
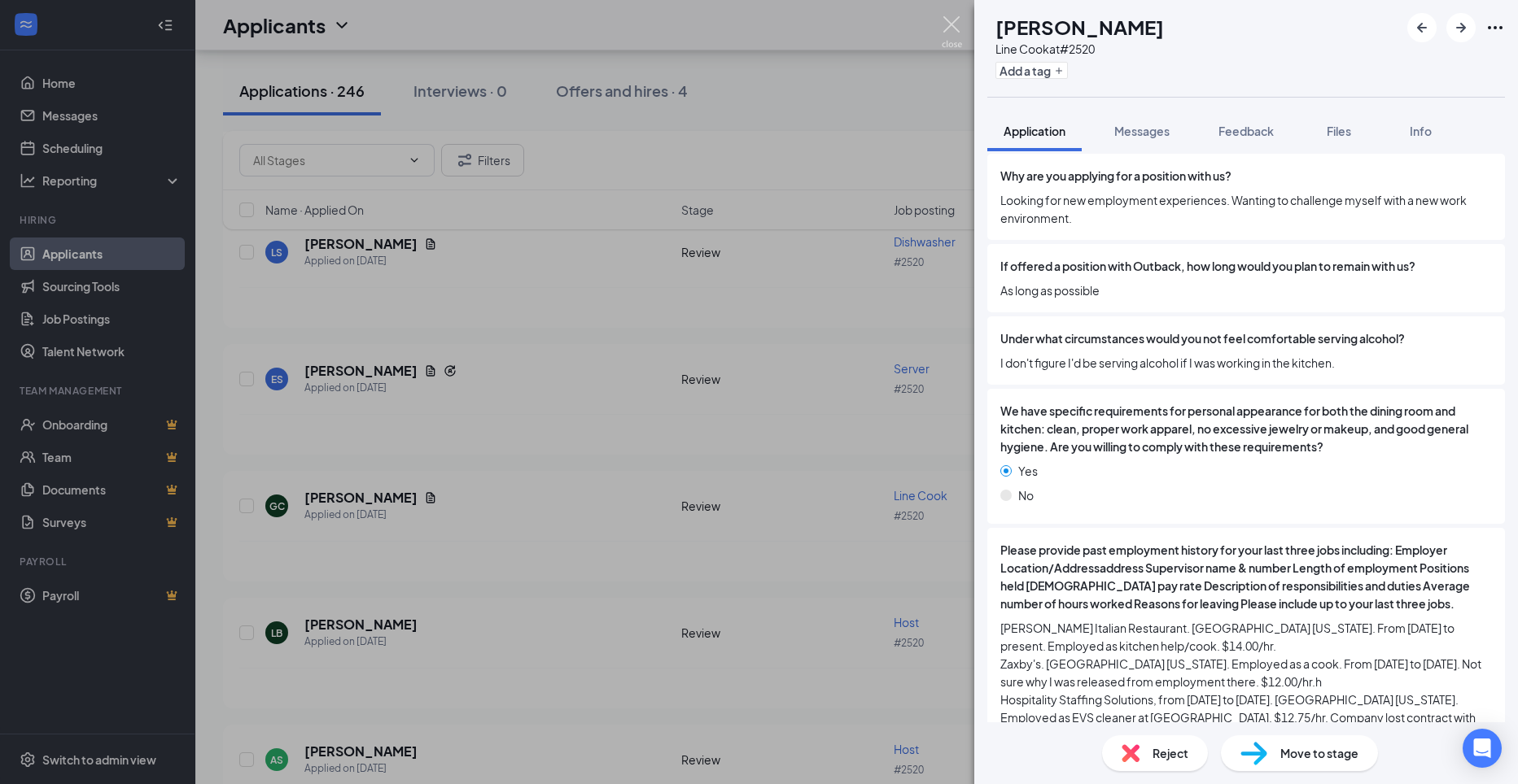
click at [949, 21] on img at bounding box center [951, 32] width 20 height 31
